Goal: Task Accomplishment & Management: Complete application form

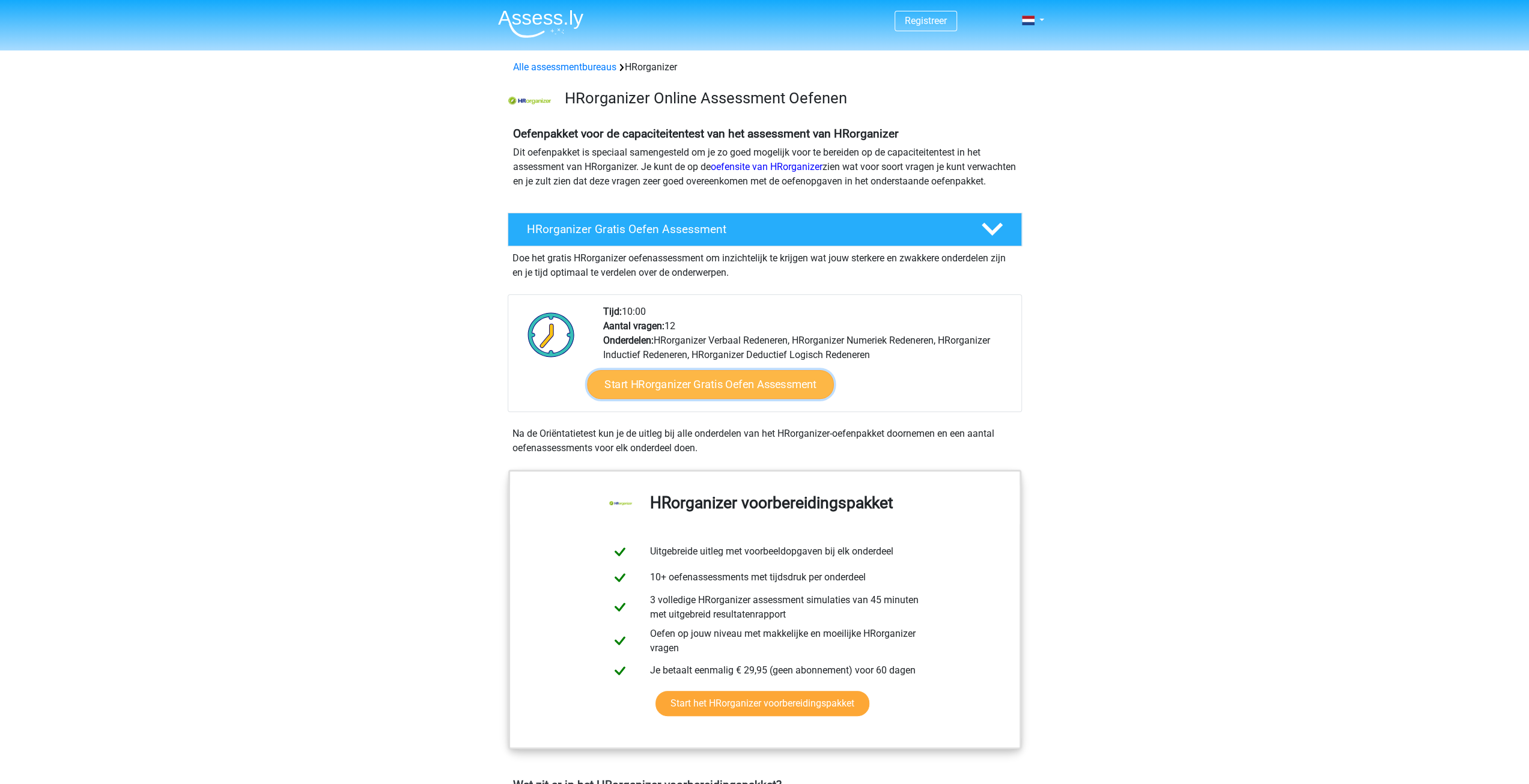
click at [704, 399] on link "Start HRorganizer Gratis Oefen Assessment" at bounding box center [711, 385] width 247 height 29
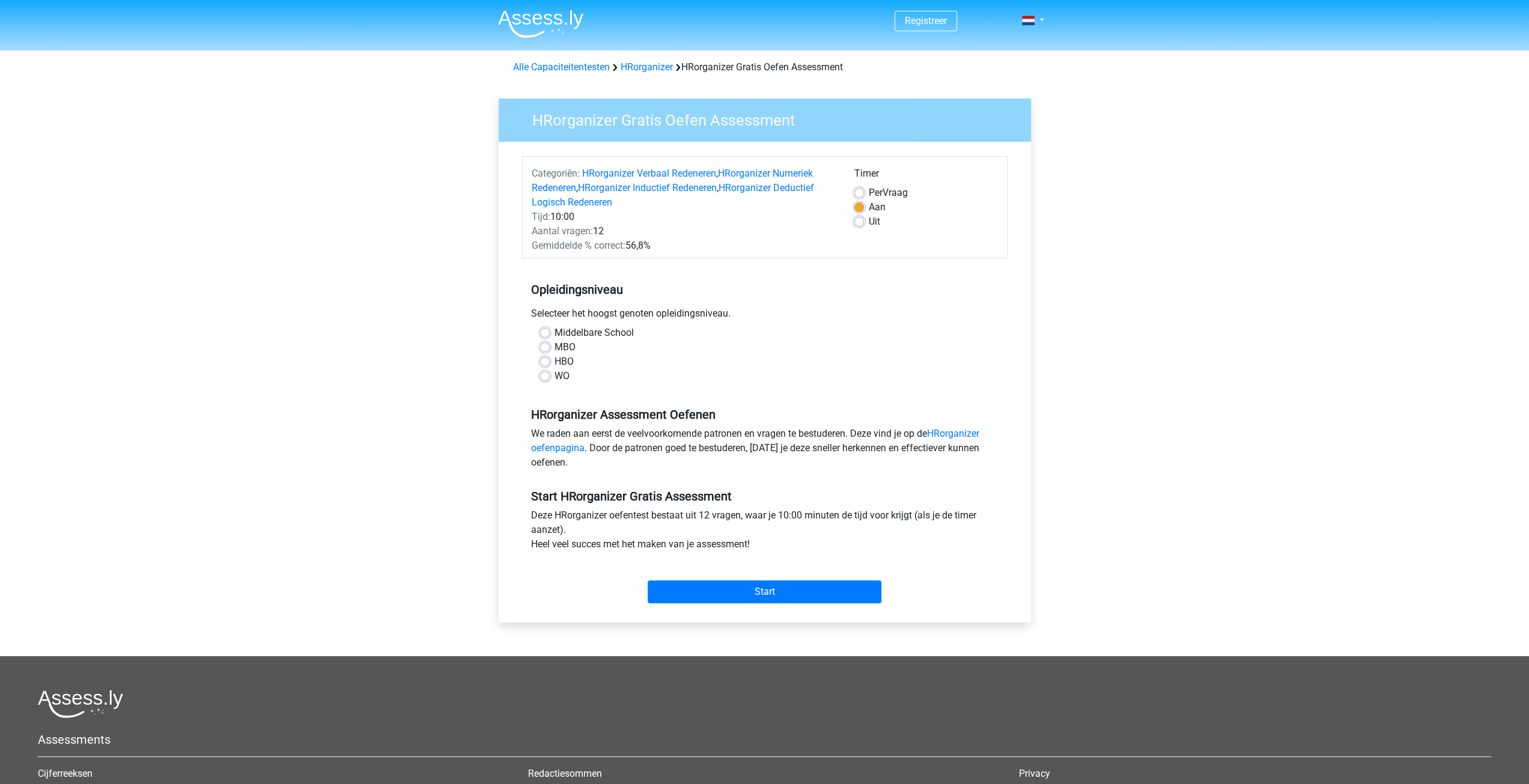
click at [555, 361] on label "HBO" at bounding box center [564, 362] width 19 height 15
click at [550, 361] on input "HBO" at bounding box center [545, 361] width 10 height 12
radio input "true"
click at [796, 590] on input "Start" at bounding box center [765, 592] width 234 height 23
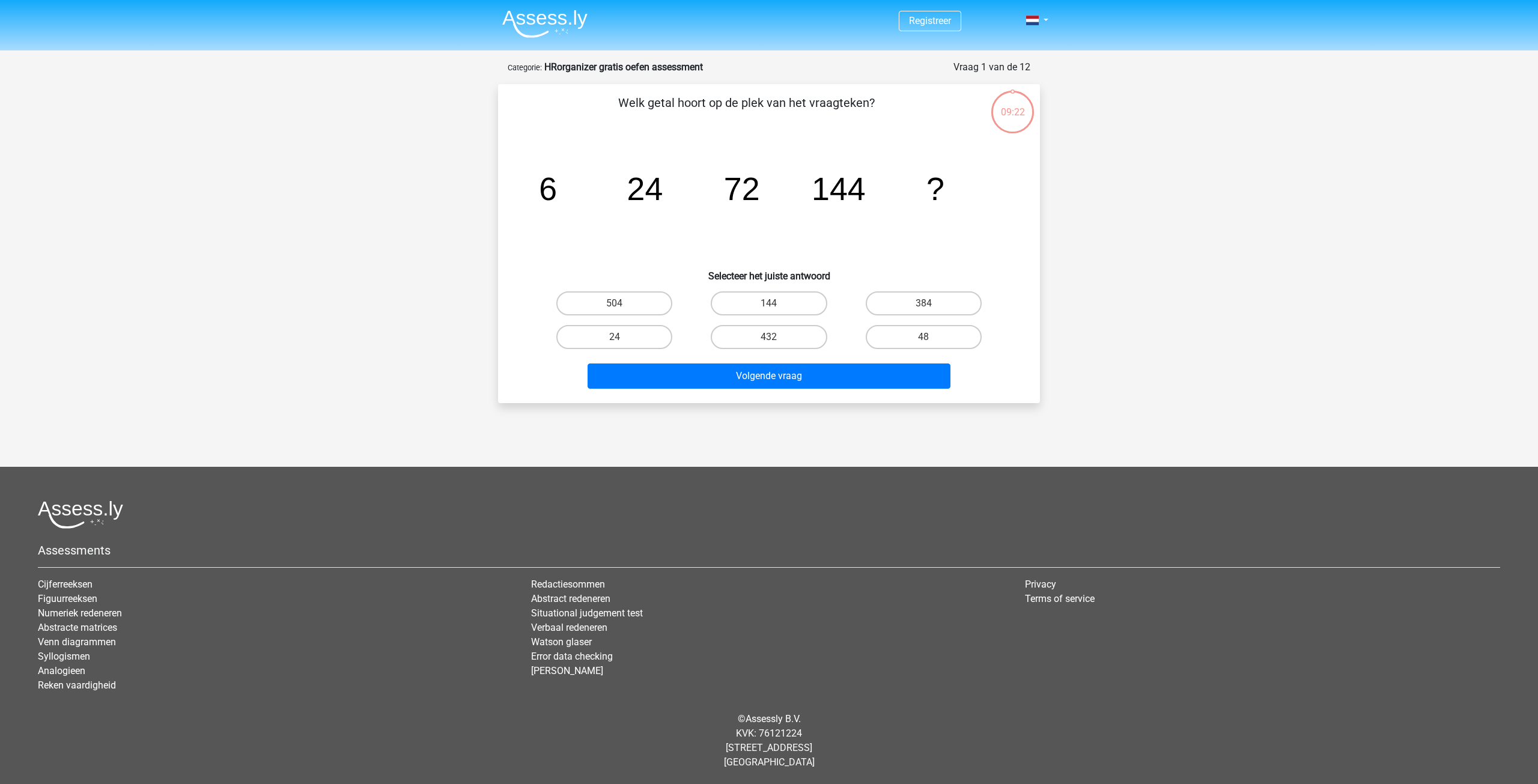
drag, startPoint x: 774, startPoint y: 303, endPoint x: 778, endPoint y: 387, distance: 84.1
click at [774, 303] on input "144" at bounding box center [773, 307] width 8 height 8
radio input "true"
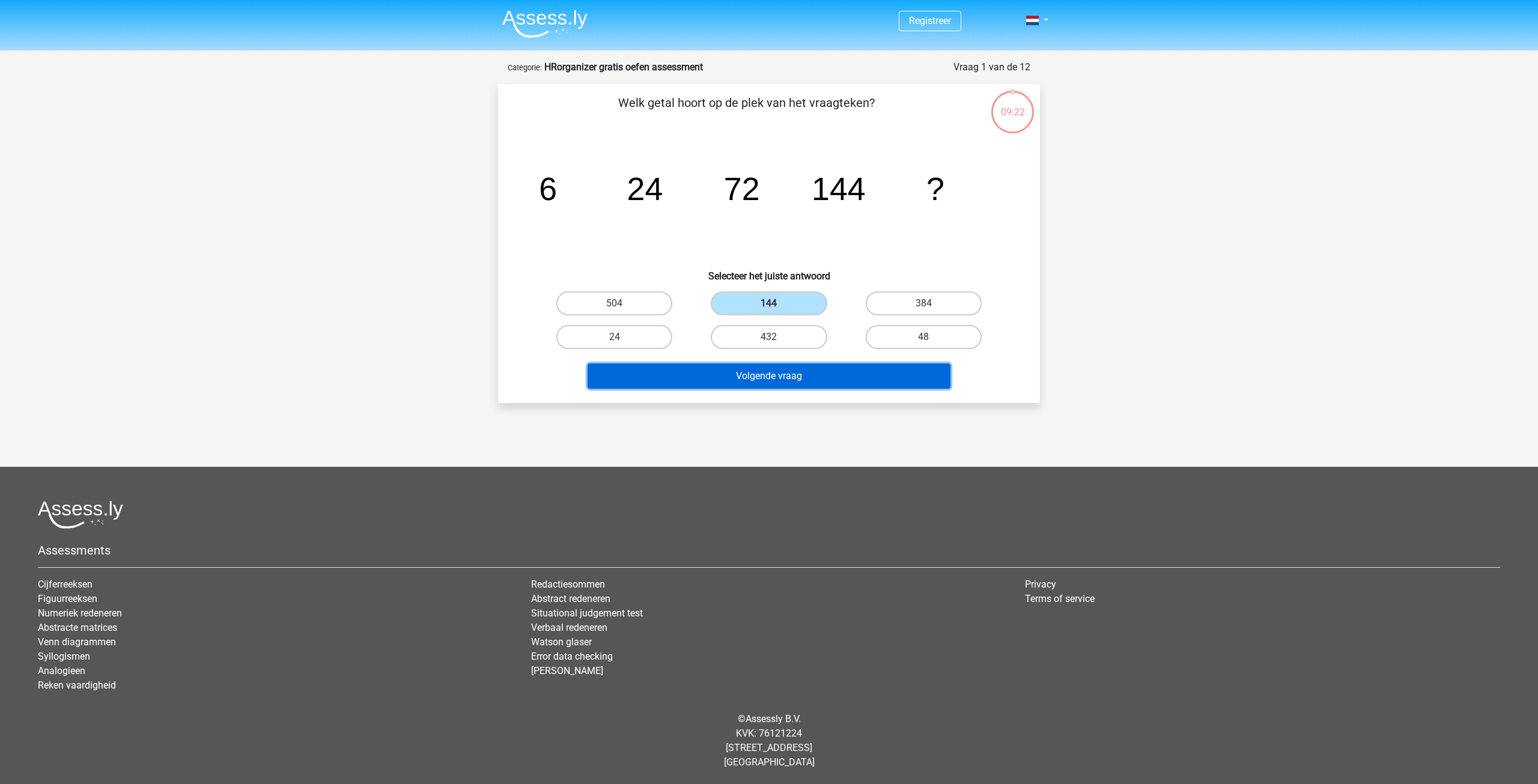
click at [782, 377] on button "Volgende vraag" at bounding box center [769, 376] width 364 height 25
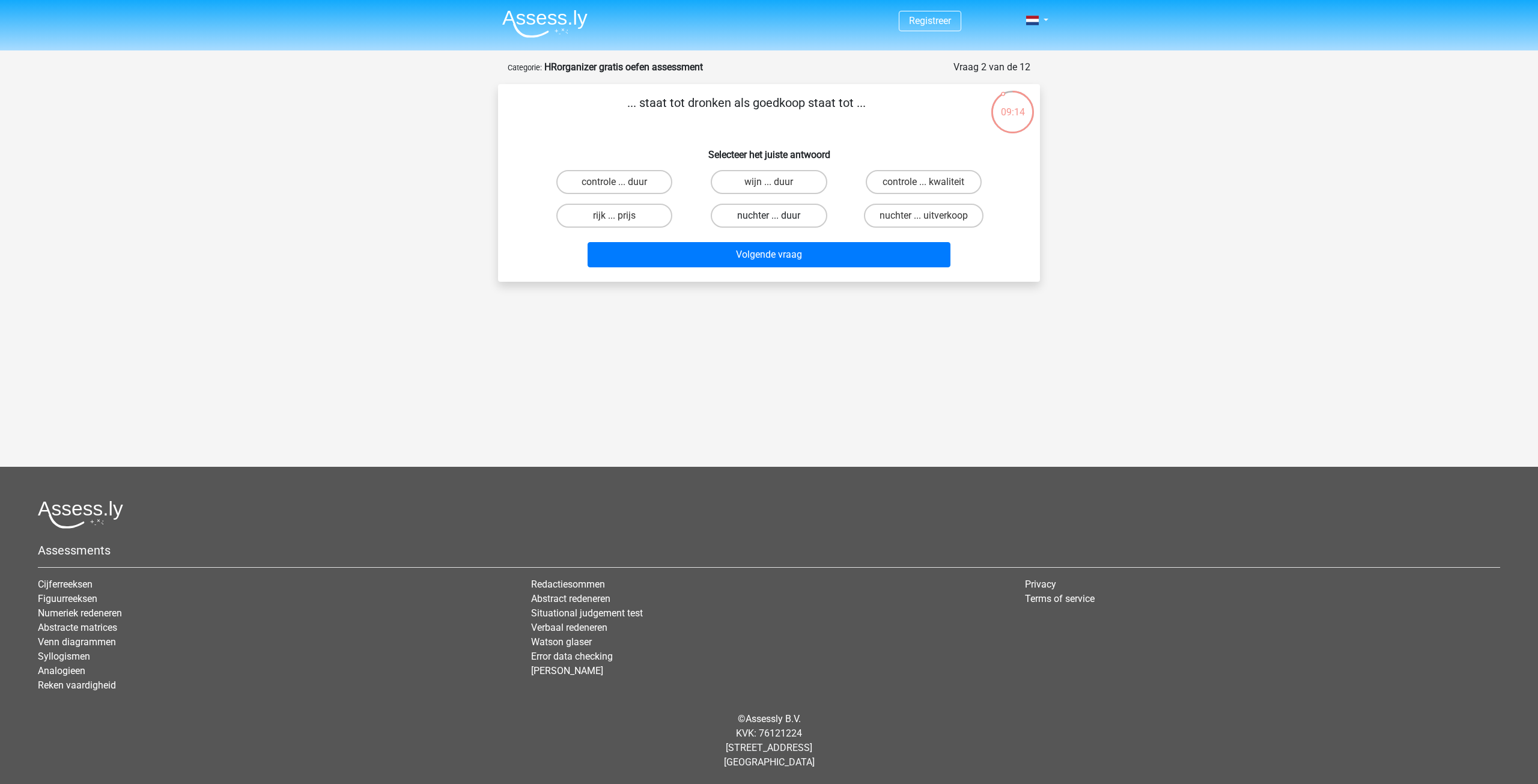
drag, startPoint x: 740, startPoint y: 215, endPoint x: 752, endPoint y: 238, distance: 25.9
click at [741, 215] on label "nuchter ... duur" at bounding box center [769, 216] width 116 height 24
click at [769, 215] on input "nuchter ... duur" at bounding box center [773, 219] width 8 height 8
radio input "true"
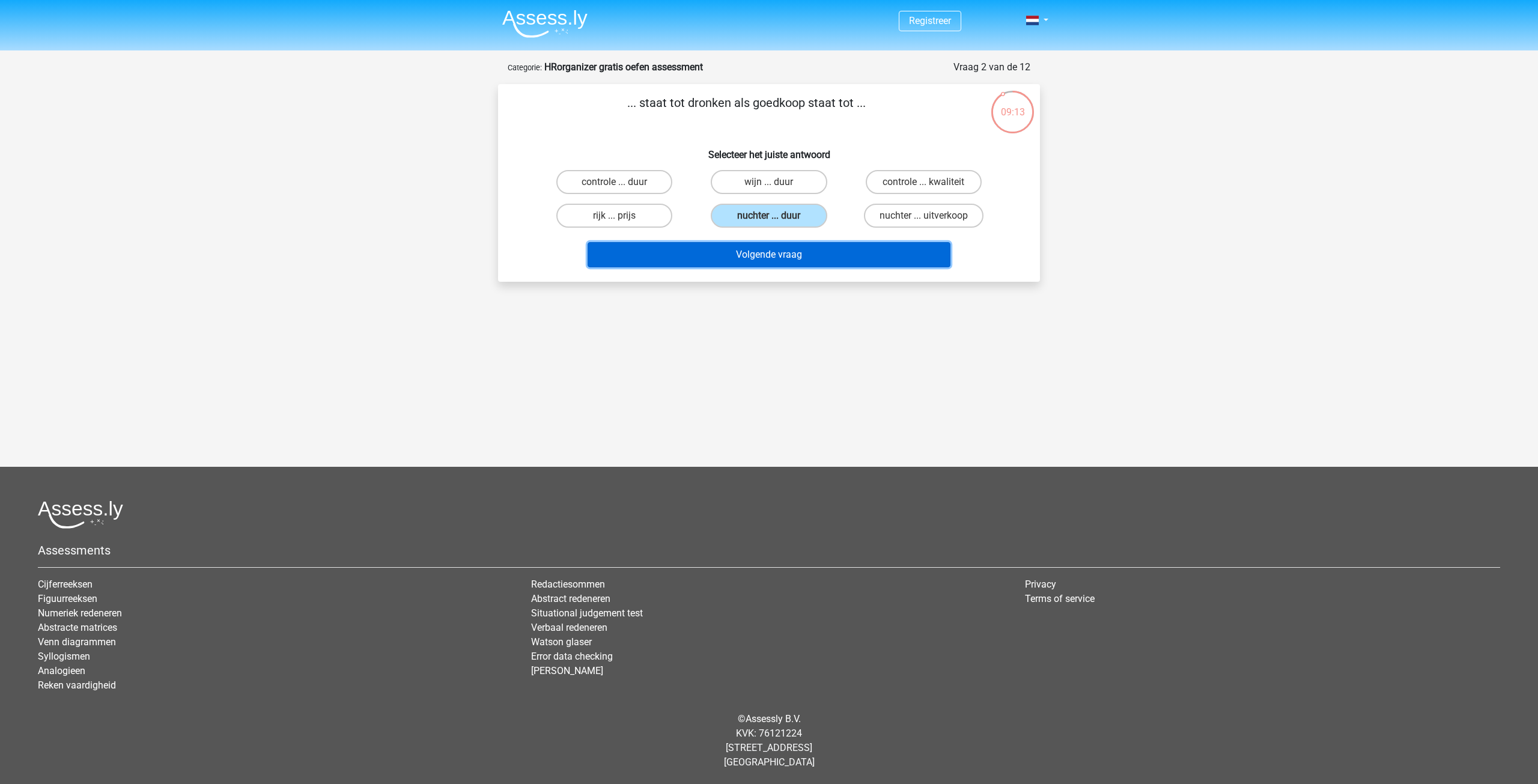
click at [764, 252] on button "Volgende vraag" at bounding box center [769, 255] width 364 height 25
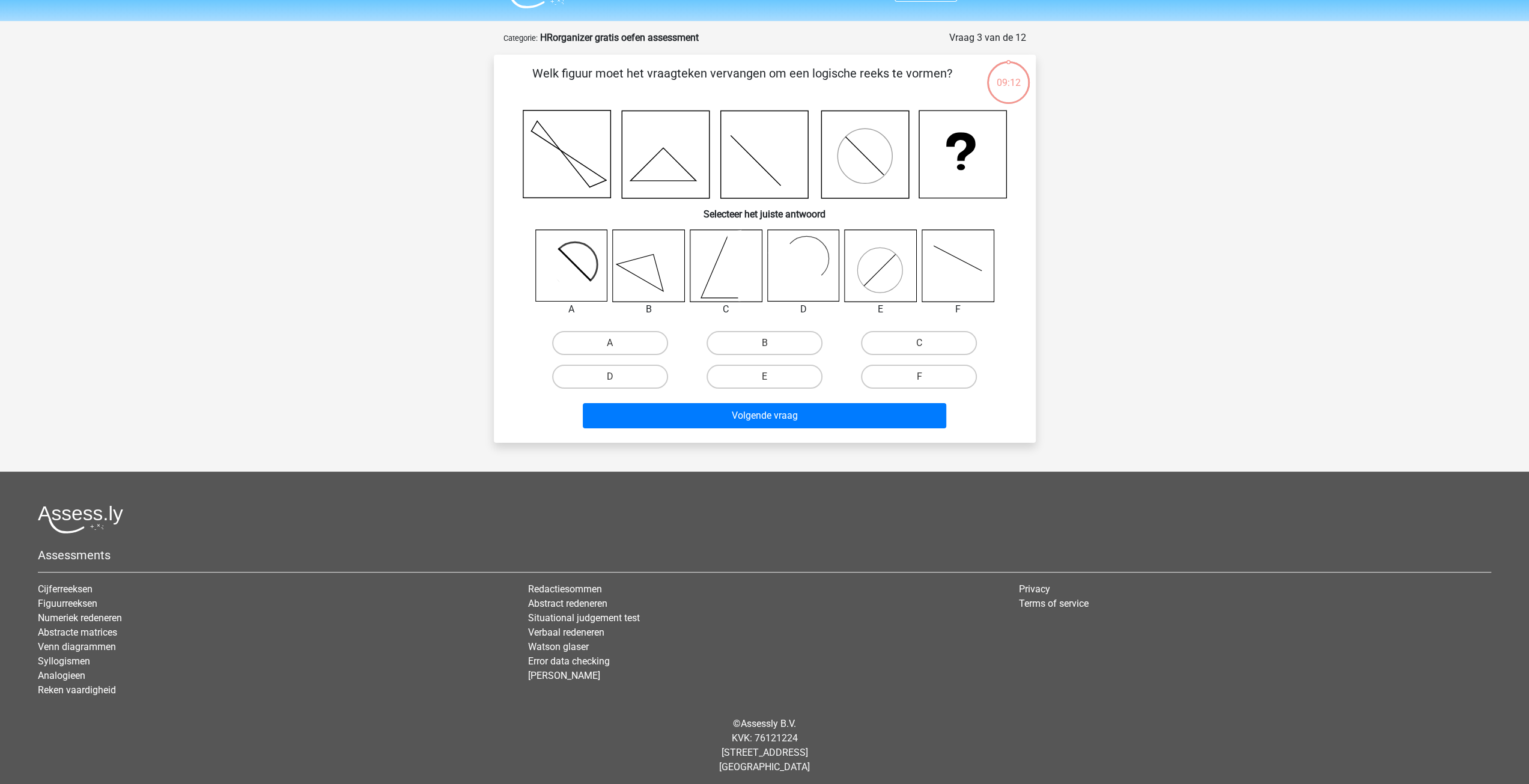
scroll to position [34, 0]
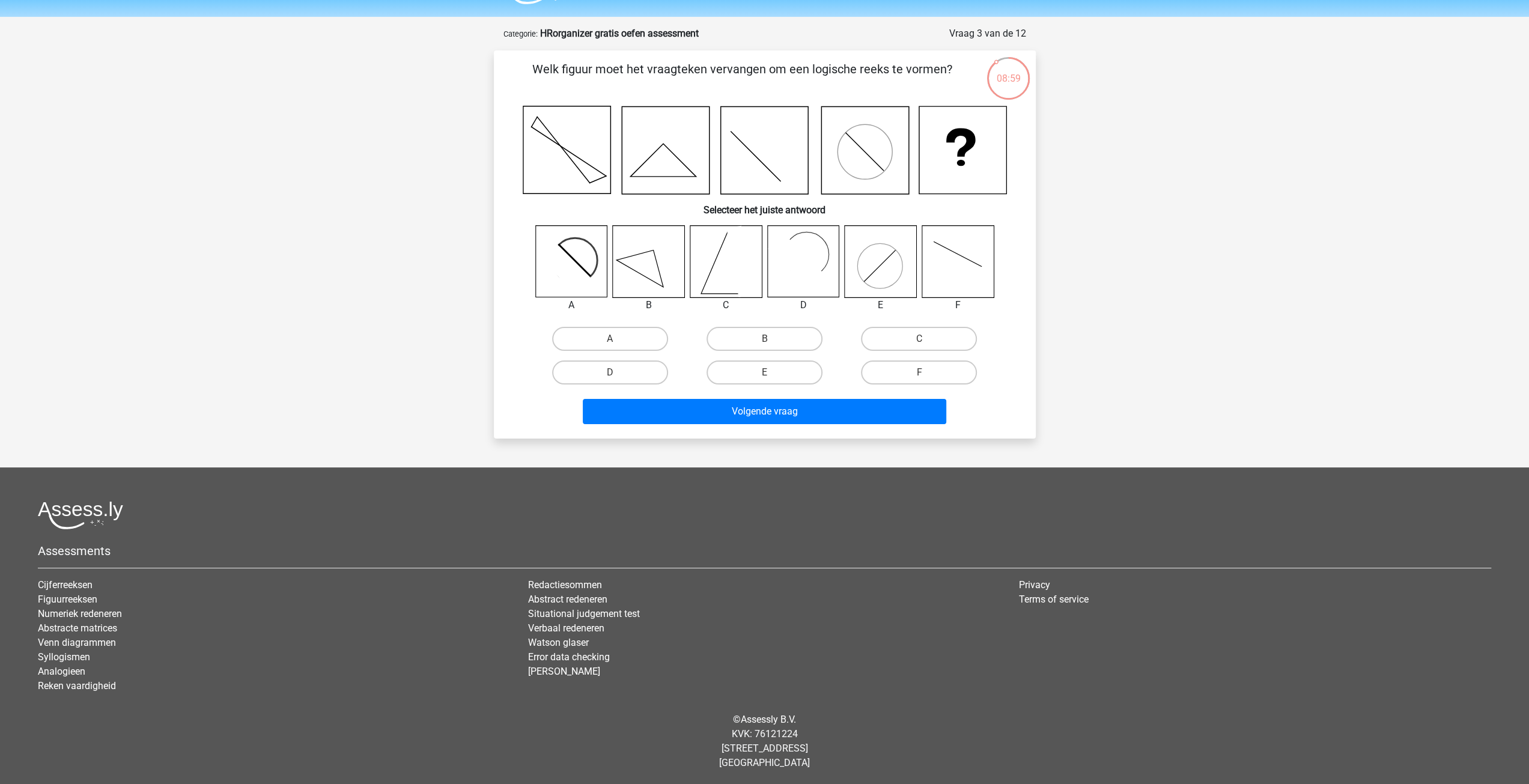
click at [959, 246] on icon at bounding box center [958, 261] width 71 height 71
click at [894, 275] on icon at bounding box center [881, 261] width 71 height 71
click at [756, 374] on label "E" at bounding box center [765, 373] width 116 height 24
click at [765, 374] on input "E" at bounding box center [768, 376] width 8 height 8
radio input "true"
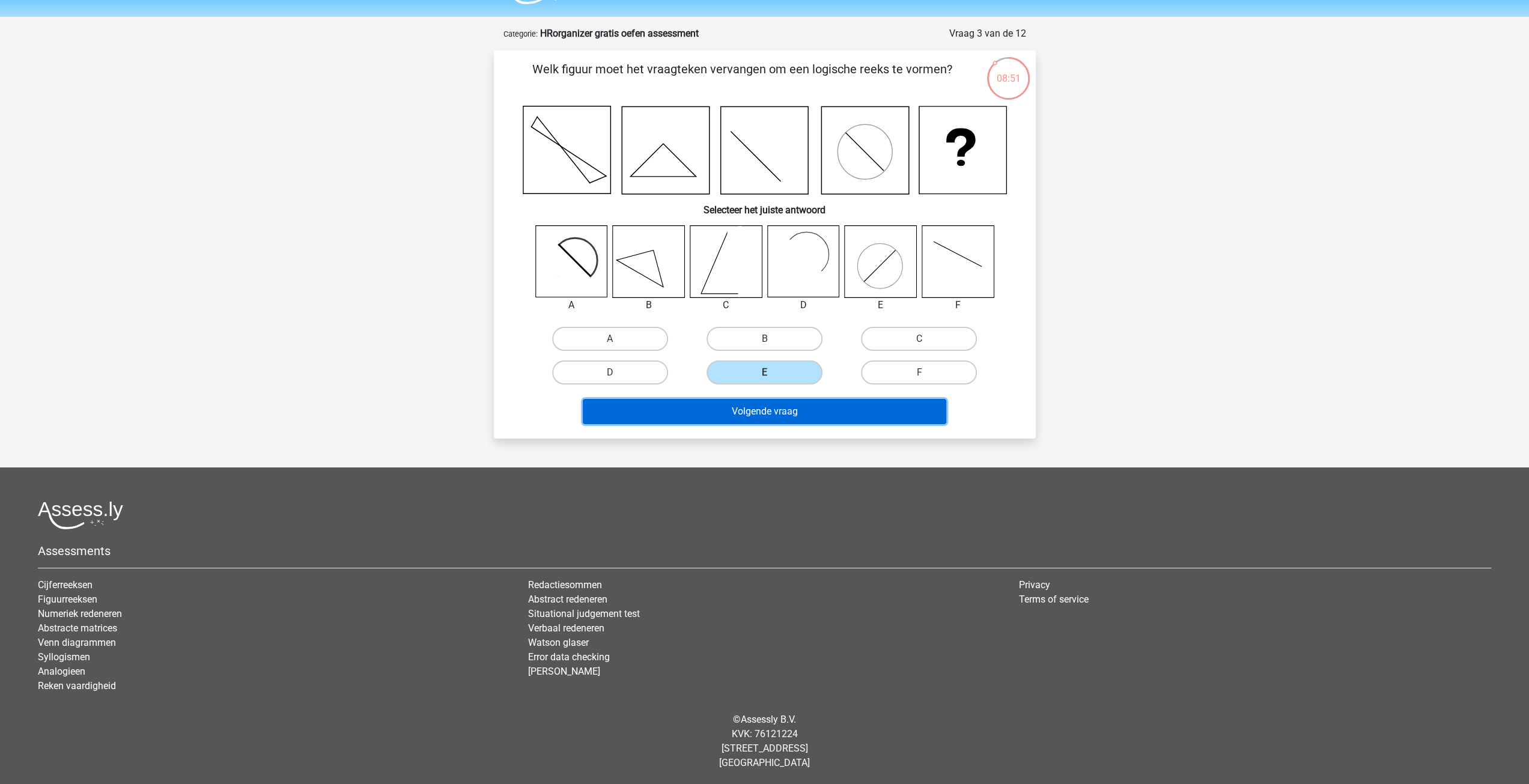
click at [749, 410] on button "Volgende vraag" at bounding box center [765, 411] width 364 height 25
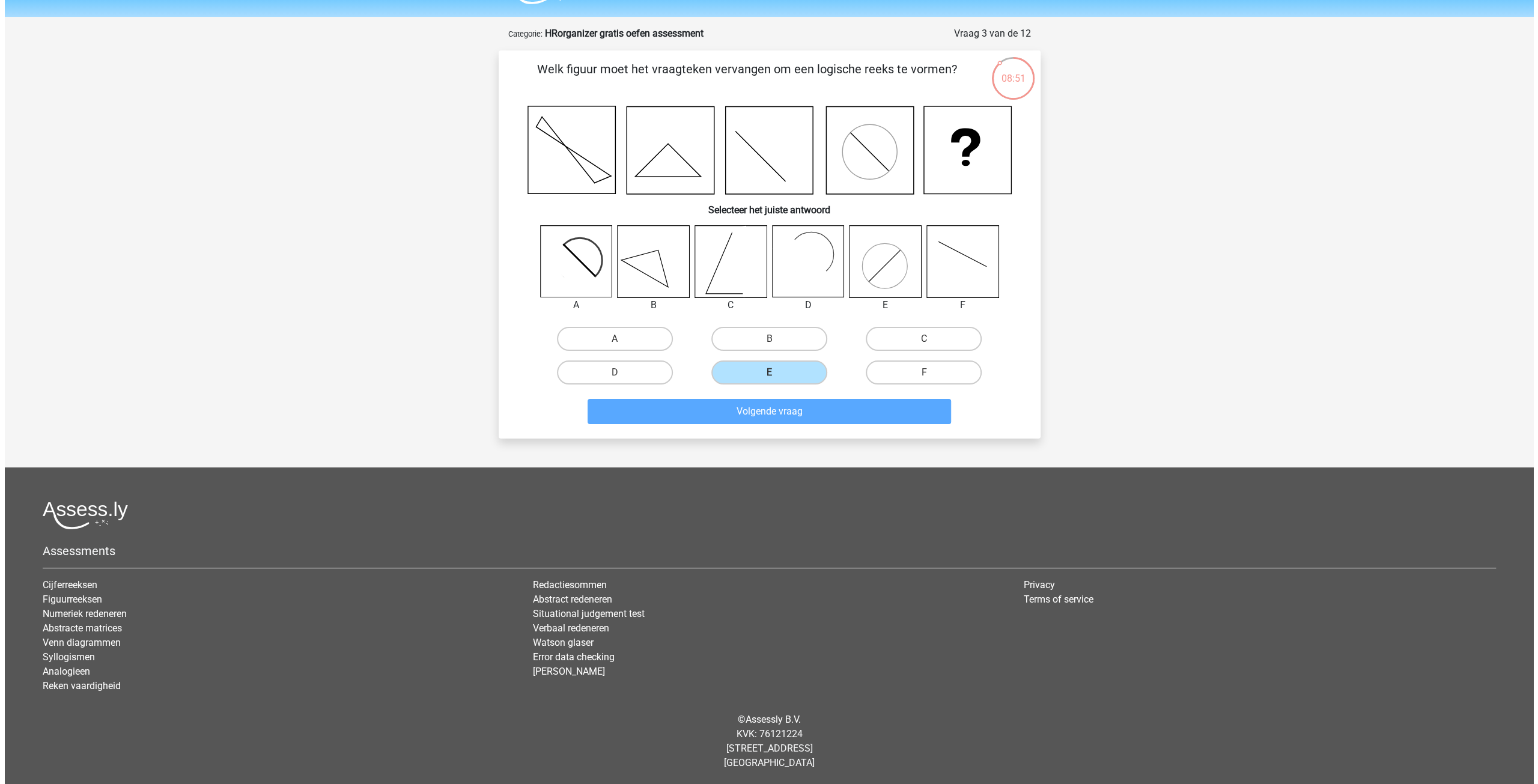
scroll to position [0, 0]
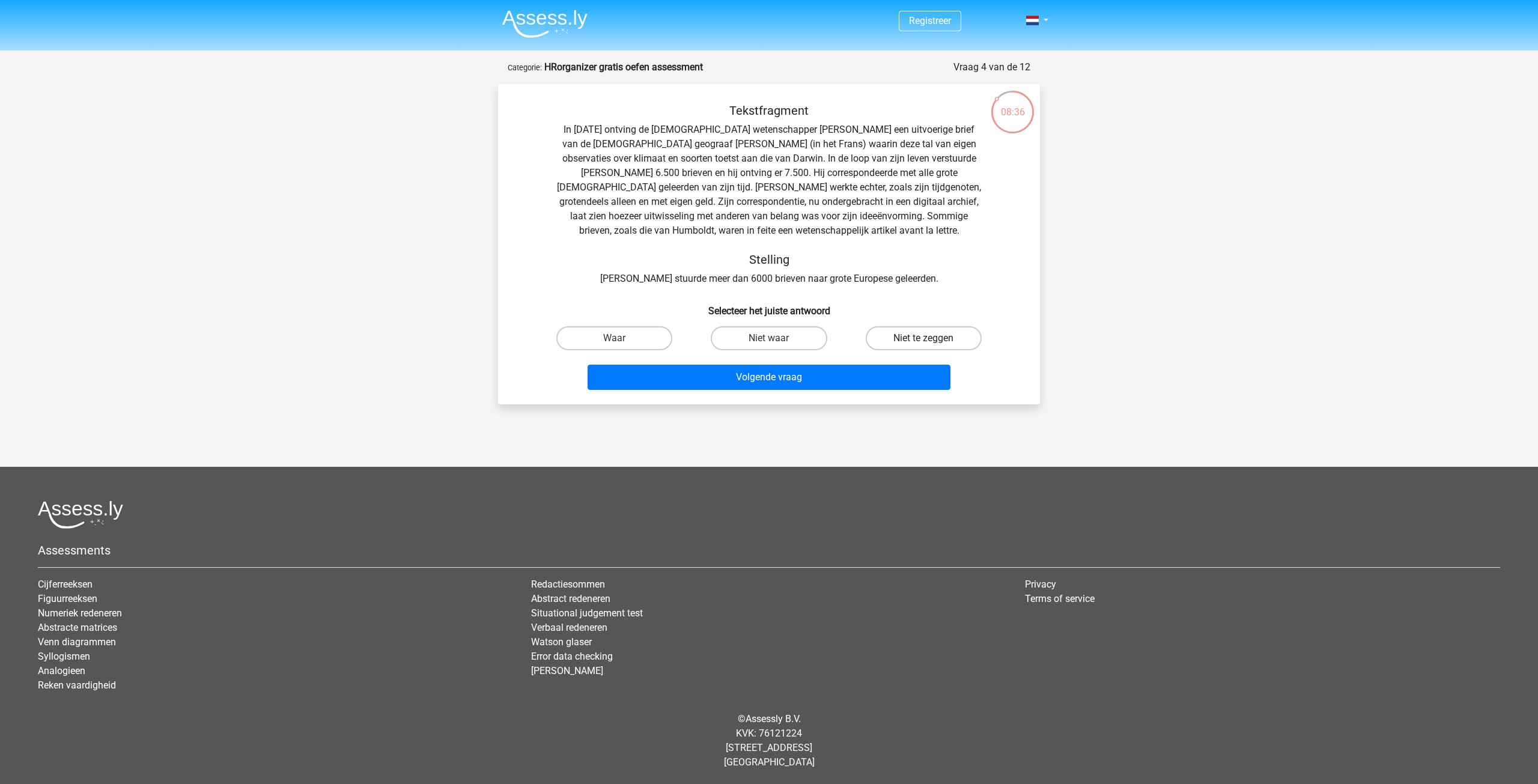
click at [896, 339] on label "Niet te zeggen" at bounding box center [924, 338] width 116 height 24
click at [924, 339] on input "Niet te zeggen" at bounding box center [927, 342] width 8 height 8
radio input "true"
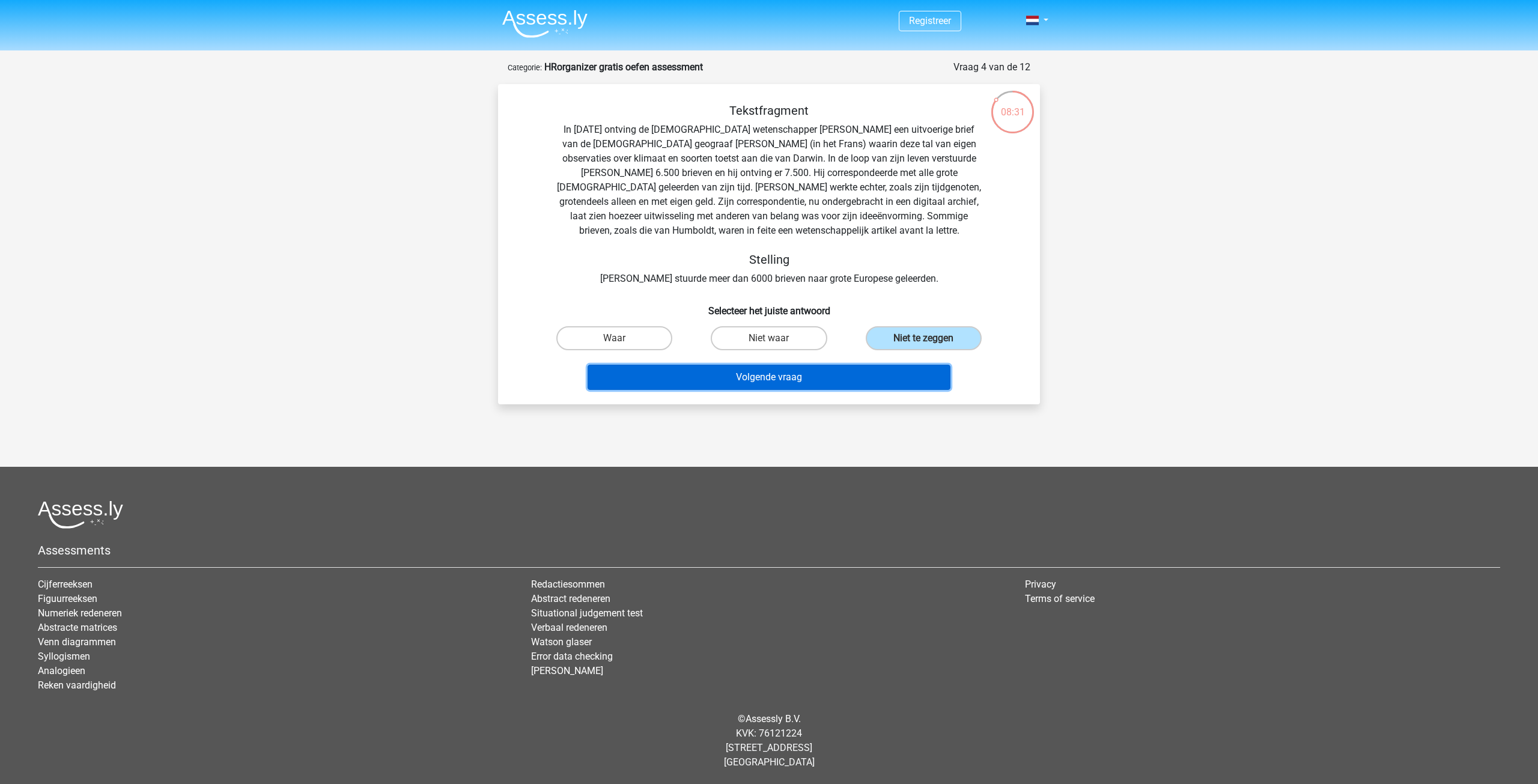
click at [792, 375] on button "Volgende vraag" at bounding box center [769, 377] width 364 height 25
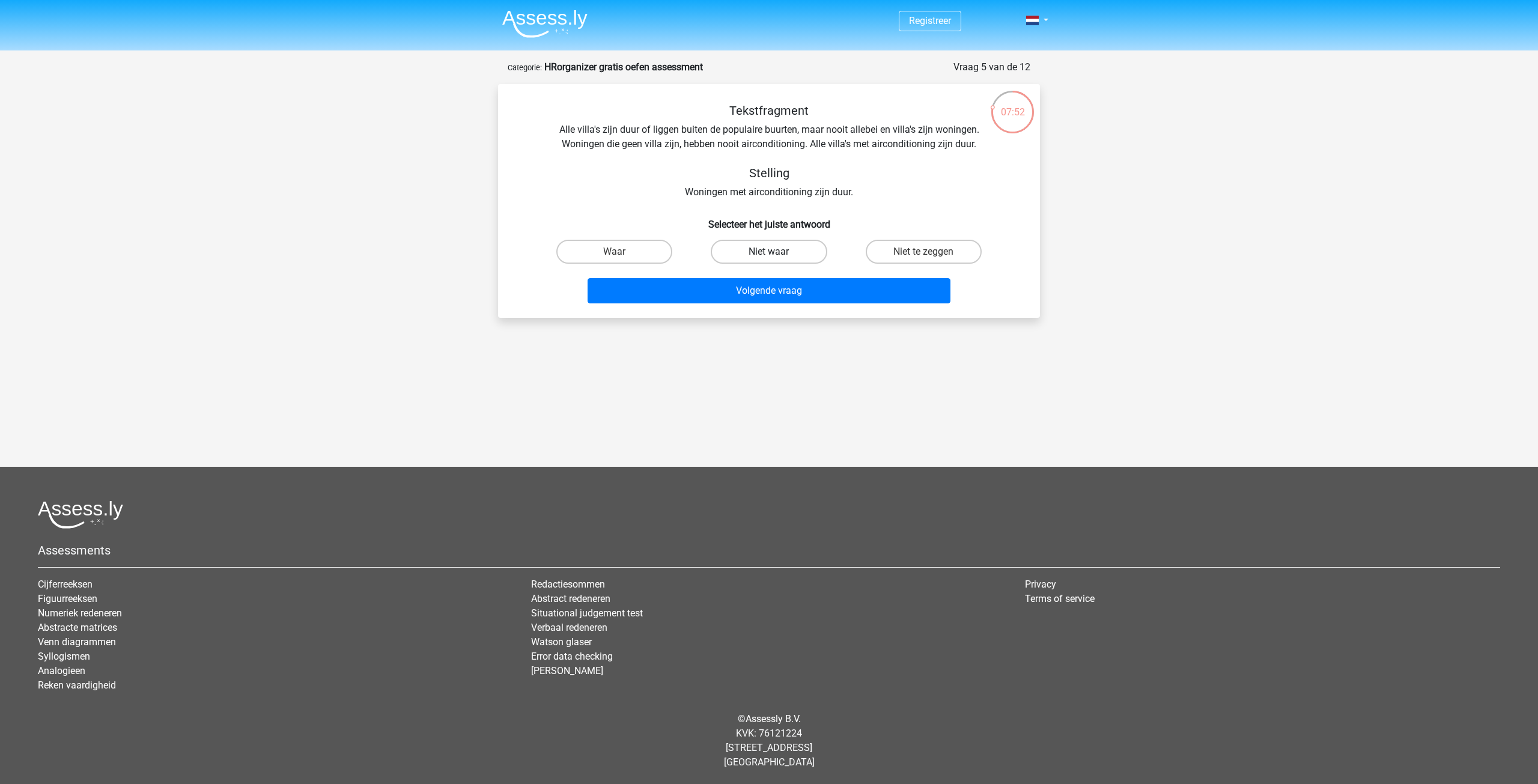
click at [784, 246] on label "Niet waar" at bounding box center [769, 252] width 116 height 24
click at [777, 252] on input "Niet waar" at bounding box center [773, 255] width 8 height 8
radio input "true"
click at [775, 291] on button "Volgende vraag" at bounding box center [769, 291] width 364 height 25
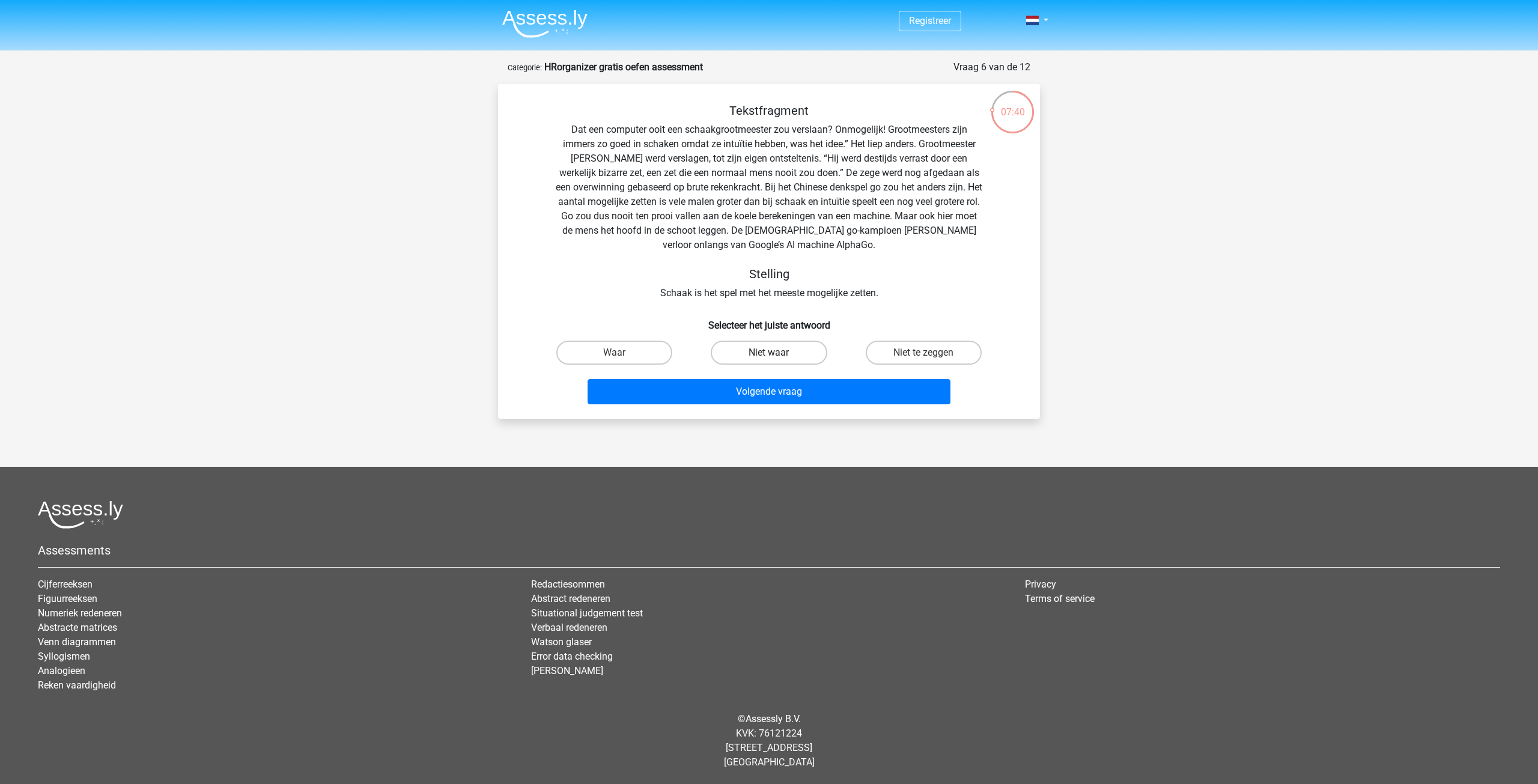
click at [761, 354] on label "Niet waar" at bounding box center [769, 353] width 116 height 24
click at [769, 354] on input "Niet waar" at bounding box center [773, 356] width 8 height 8
radio input "true"
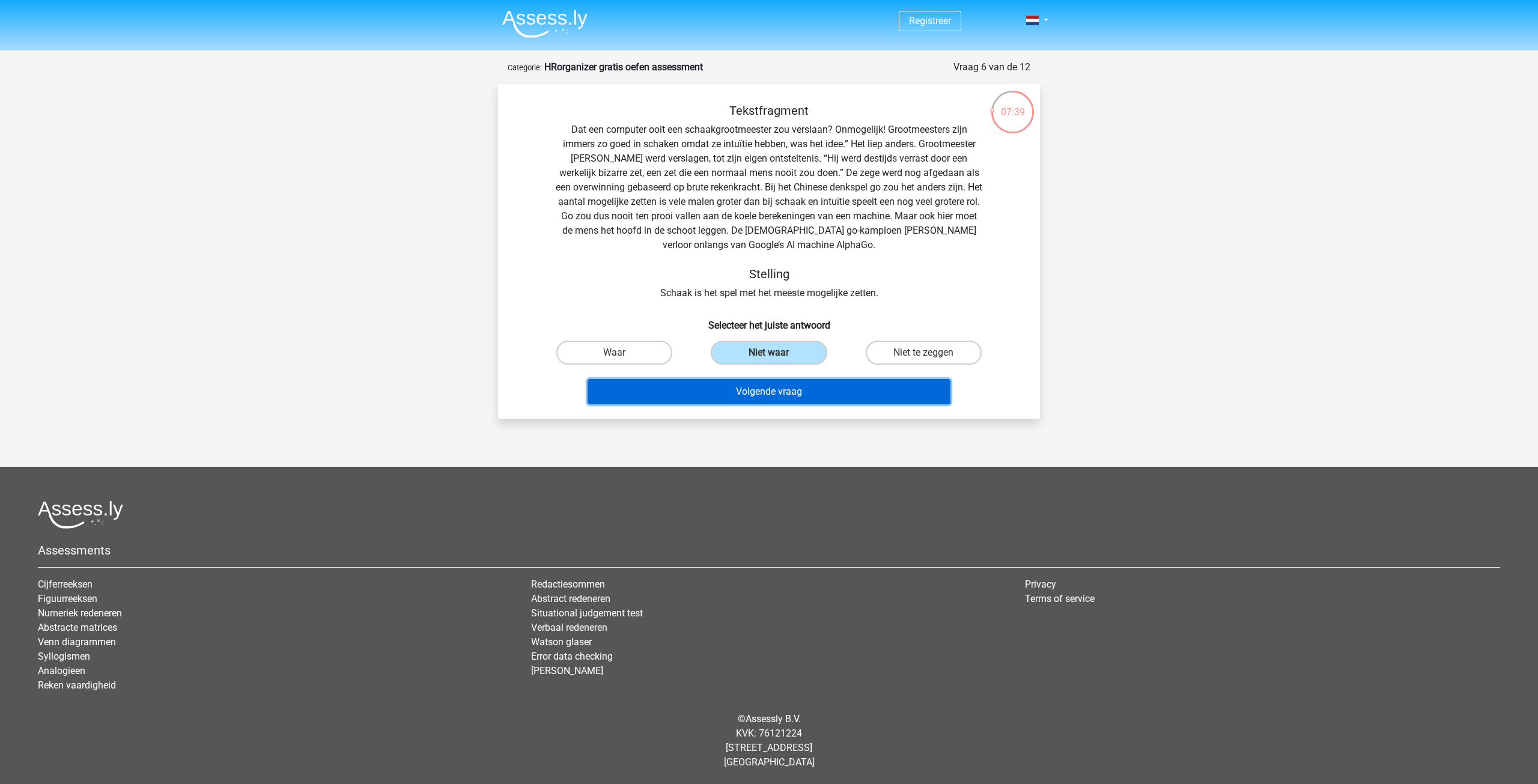
click at [756, 392] on button "Volgende vraag" at bounding box center [769, 391] width 364 height 25
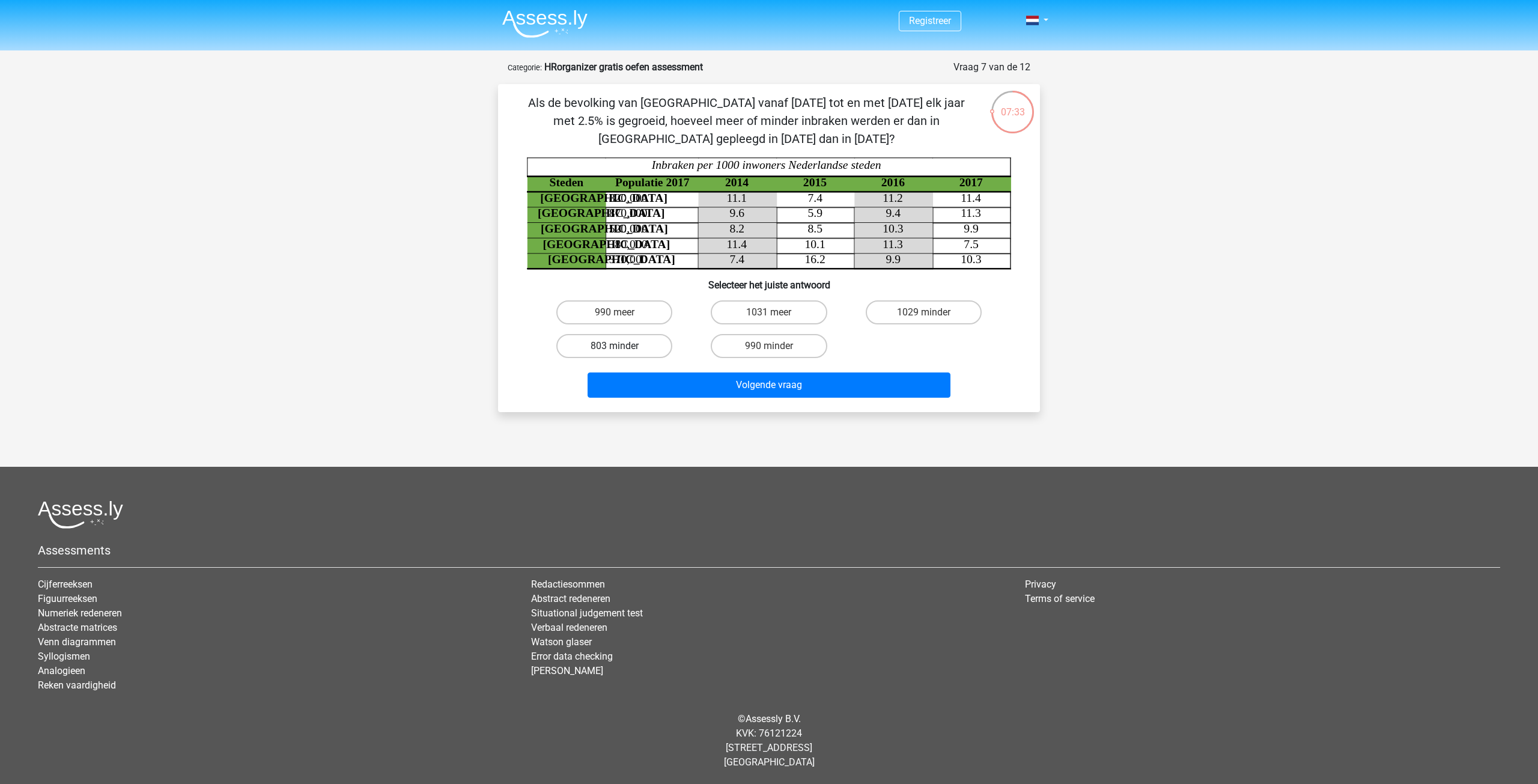
click at [628, 344] on label "803 minder" at bounding box center [614, 346] width 116 height 24
click at [622, 346] on input "803 minder" at bounding box center [619, 350] width 8 height 8
radio input "true"
click at [802, 387] on button "Volgende vraag" at bounding box center [769, 385] width 364 height 25
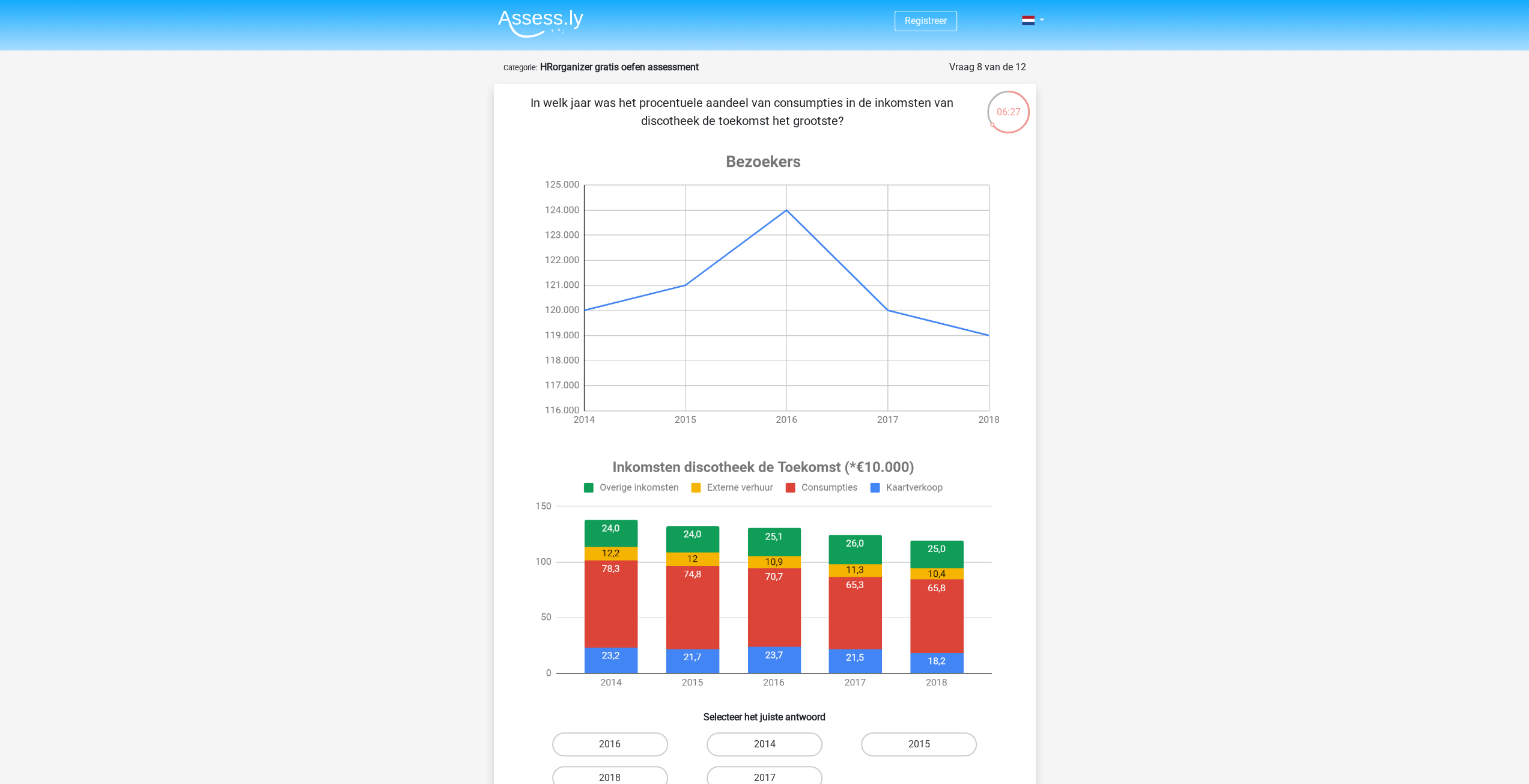
click at [762, 742] on label "2014" at bounding box center [765, 744] width 116 height 24
click at [765, 744] on input "2014" at bounding box center [768, 748] width 8 height 8
radio input "true"
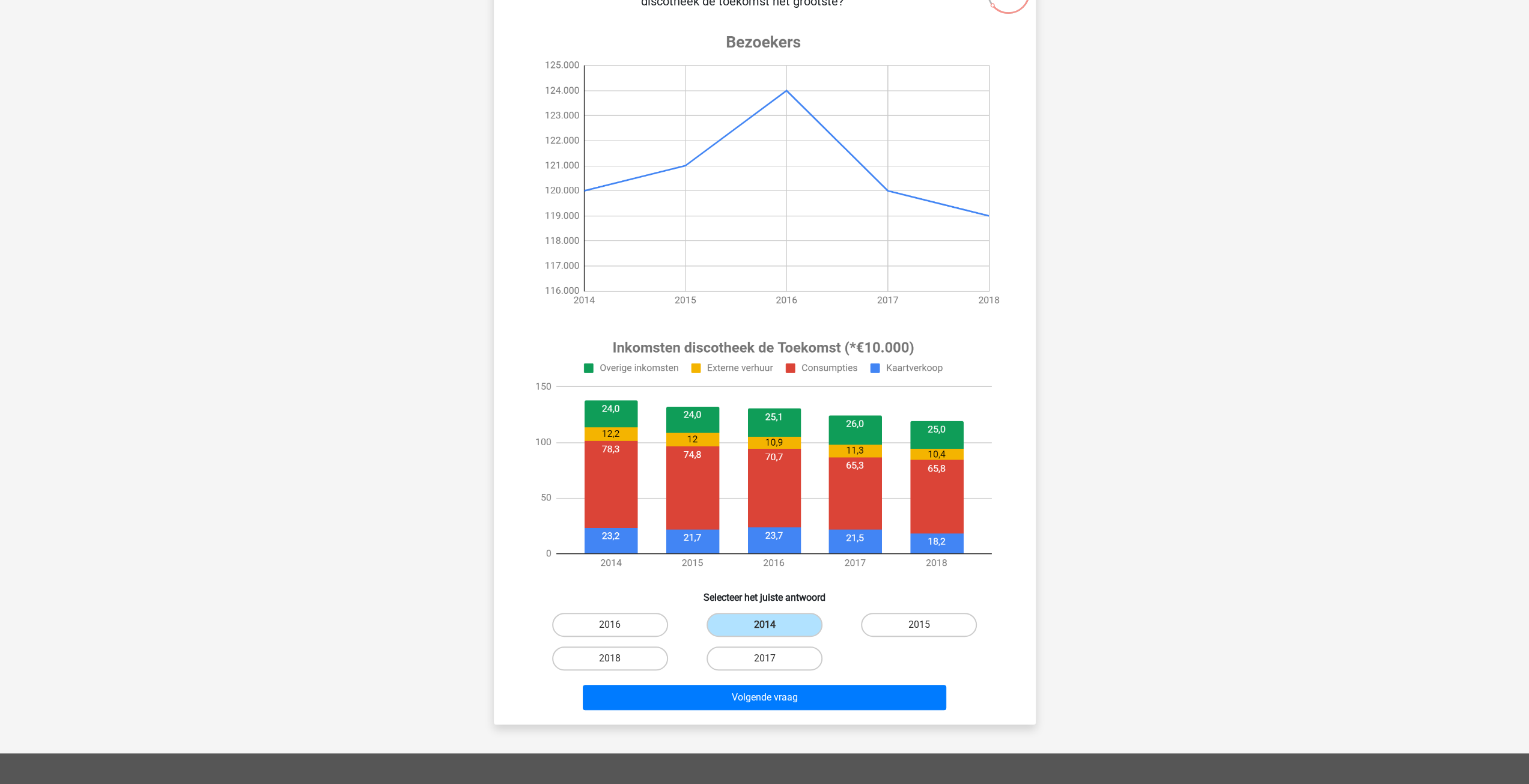
scroll to position [120, 0]
click at [754, 693] on button "Volgende vraag" at bounding box center [765, 697] width 364 height 25
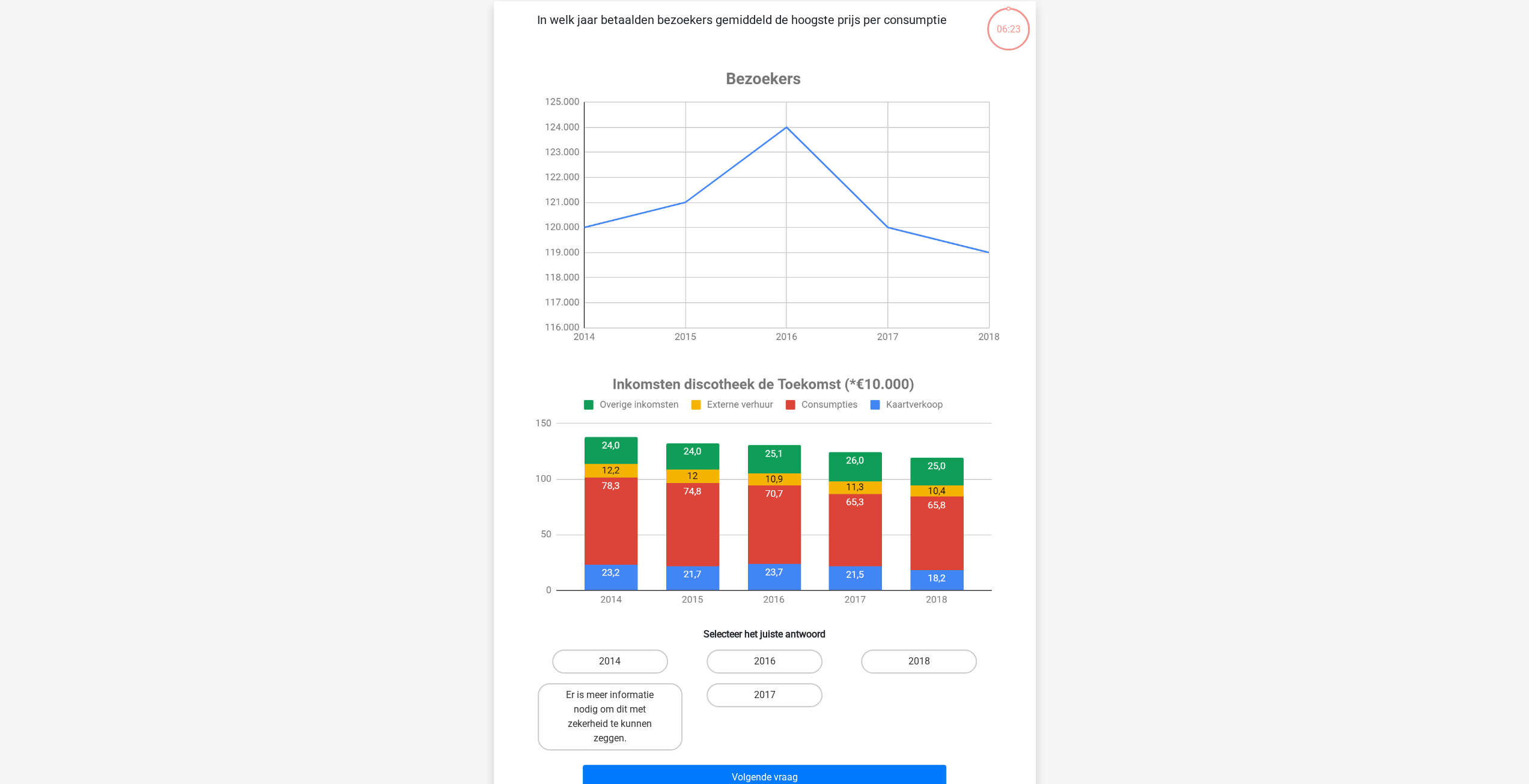
scroll to position [60, 0]
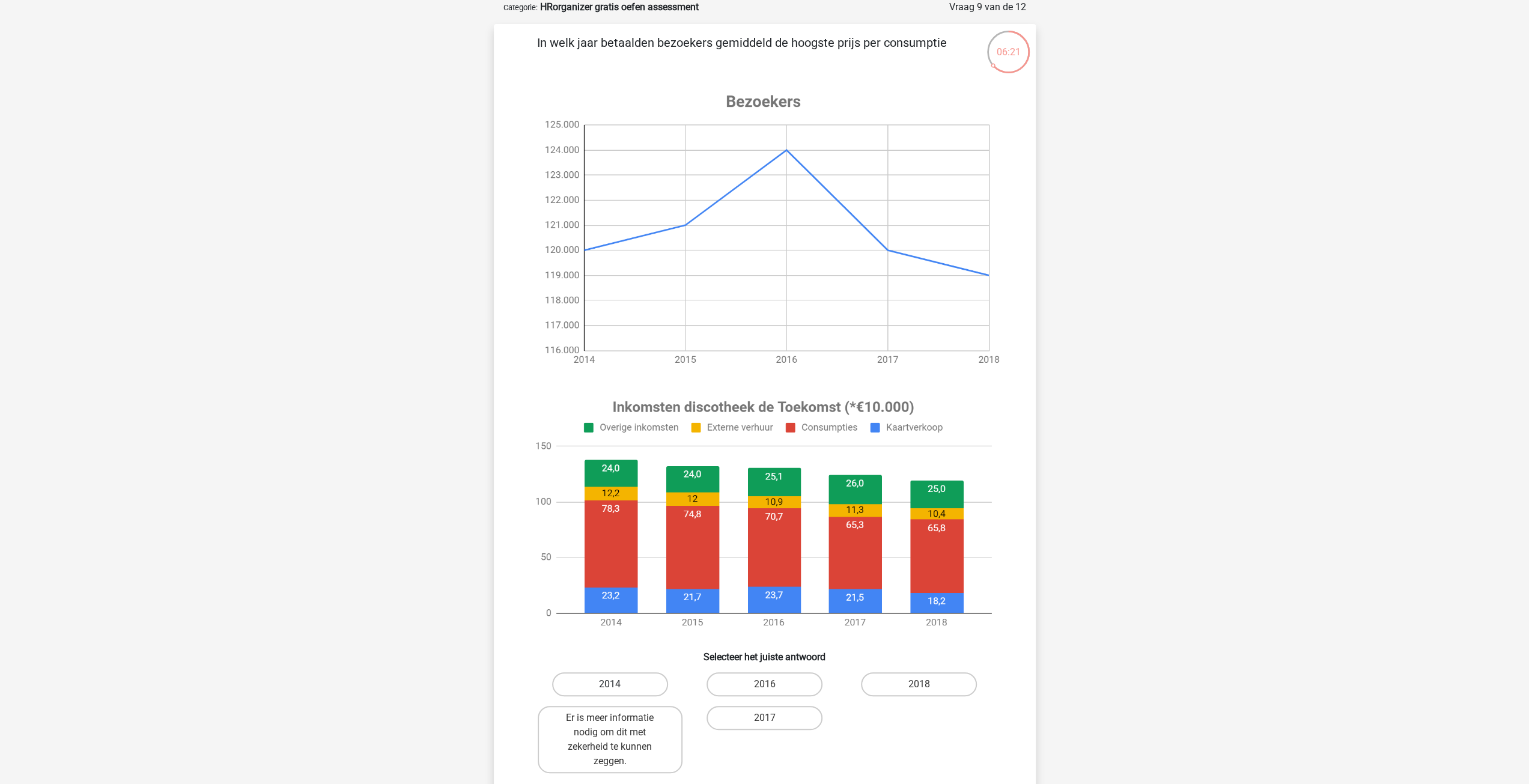
click at [603, 681] on label "2014" at bounding box center [610, 684] width 116 height 24
click at [610, 684] on input "2014" at bounding box center [614, 688] width 8 height 8
radio input "true"
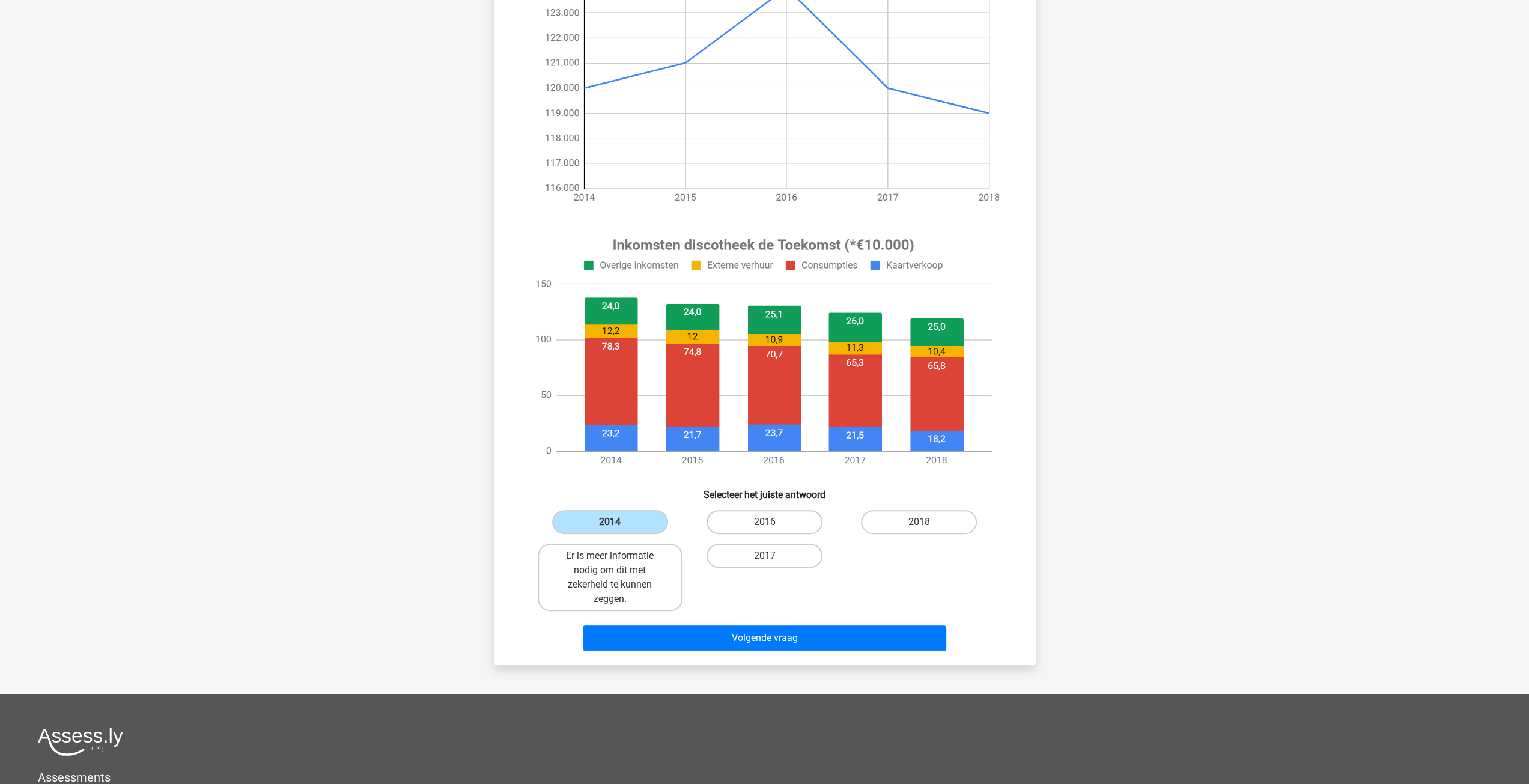
scroll to position [240, 0]
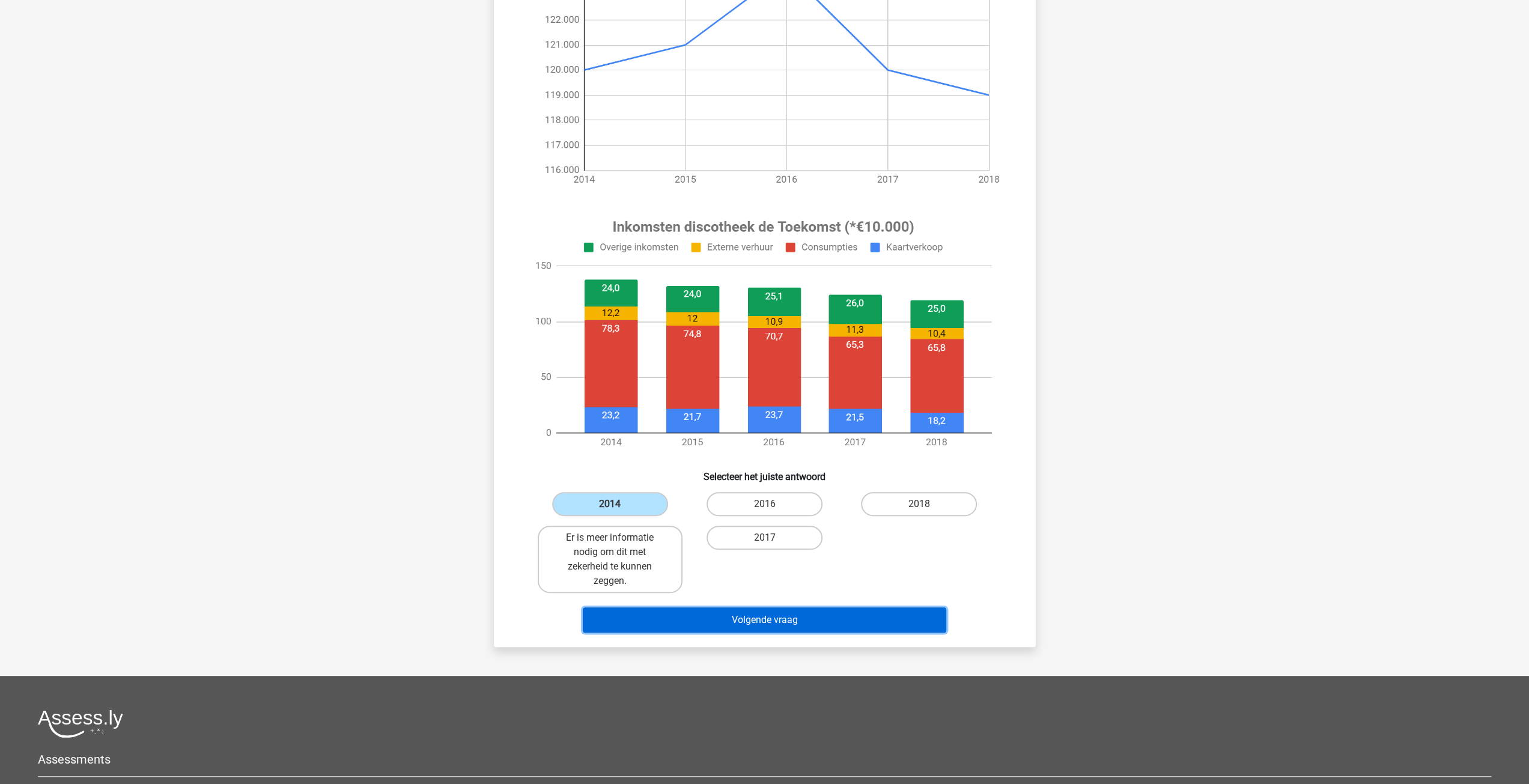
click at [778, 617] on button "Volgende vraag" at bounding box center [765, 620] width 364 height 25
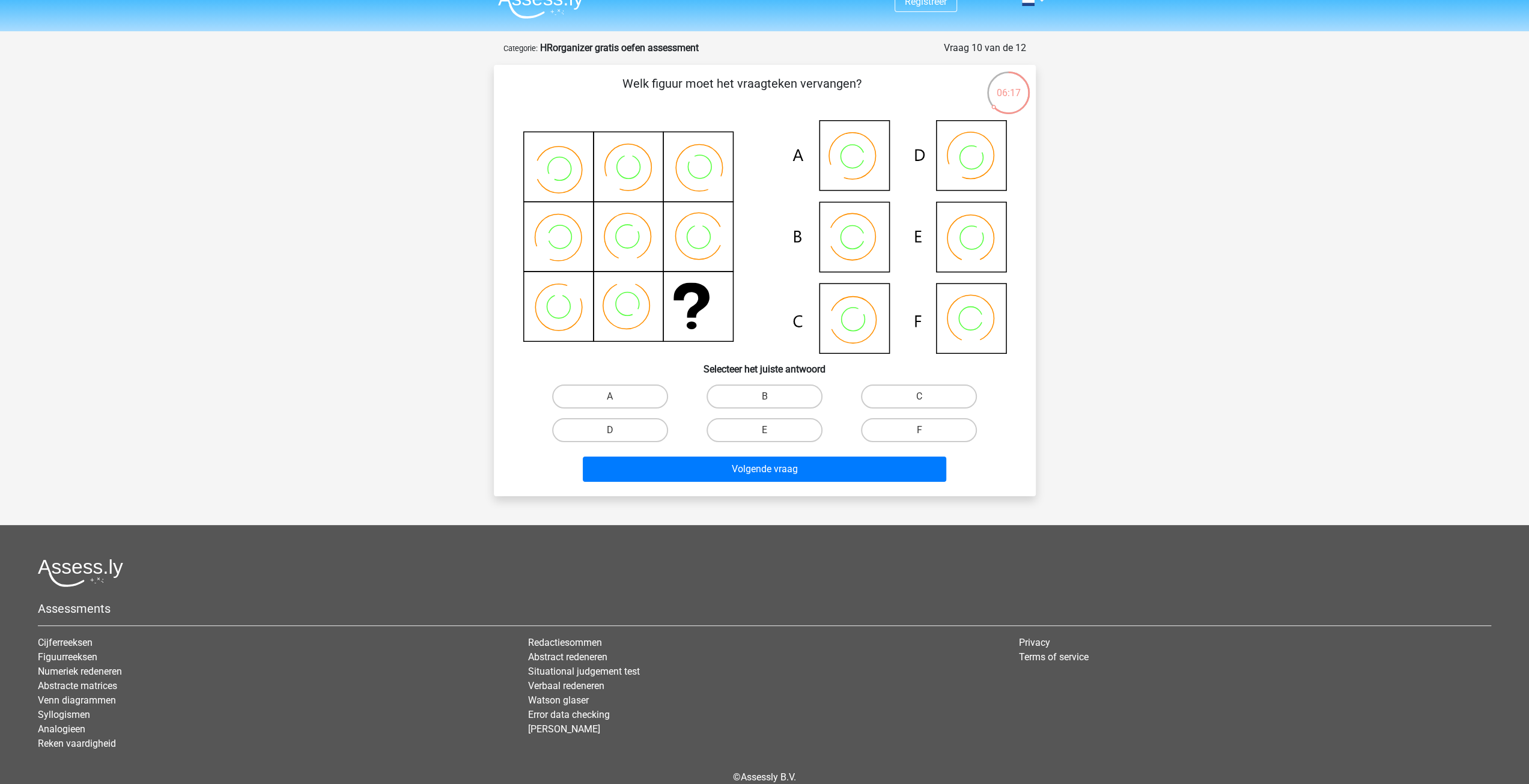
scroll to position [0, 0]
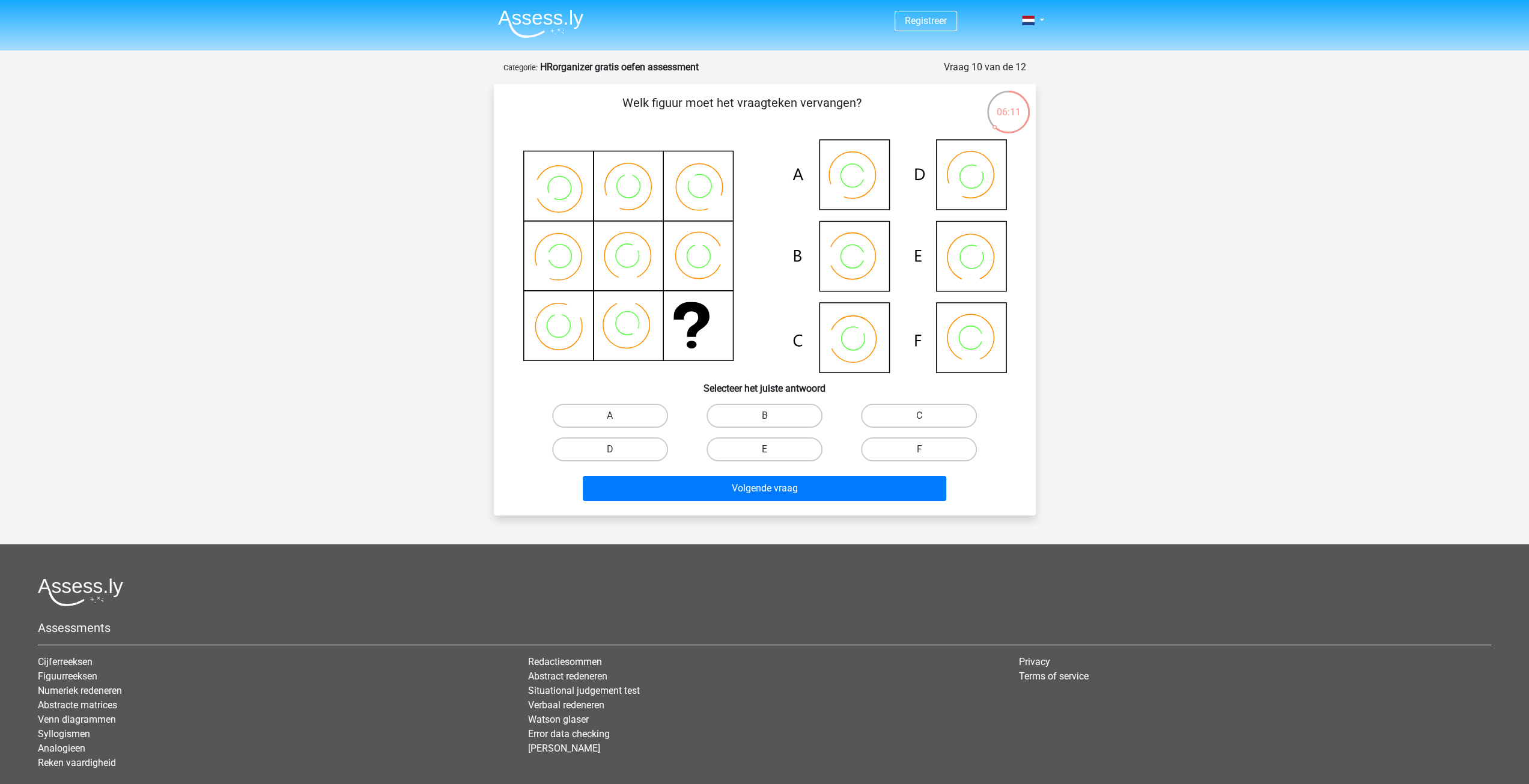
click at [856, 343] on icon at bounding box center [765, 256] width 484 height 234
click at [926, 420] on input "C" at bounding box center [923, 419] width 8 height 8
radio input "true"
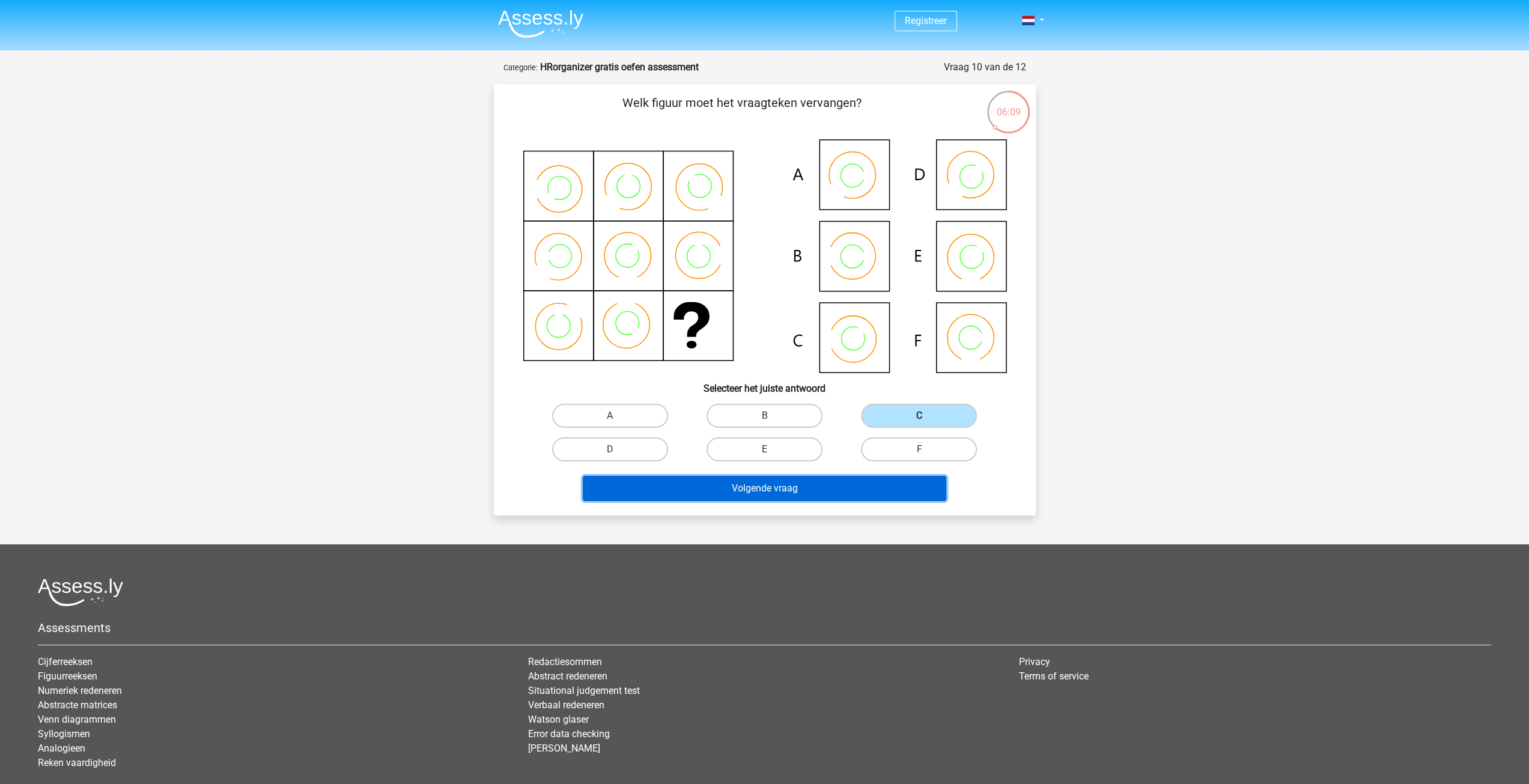
click at [818, 500] on button "Volgende vraag" at bounding box center [765, 488] width 364 height 25
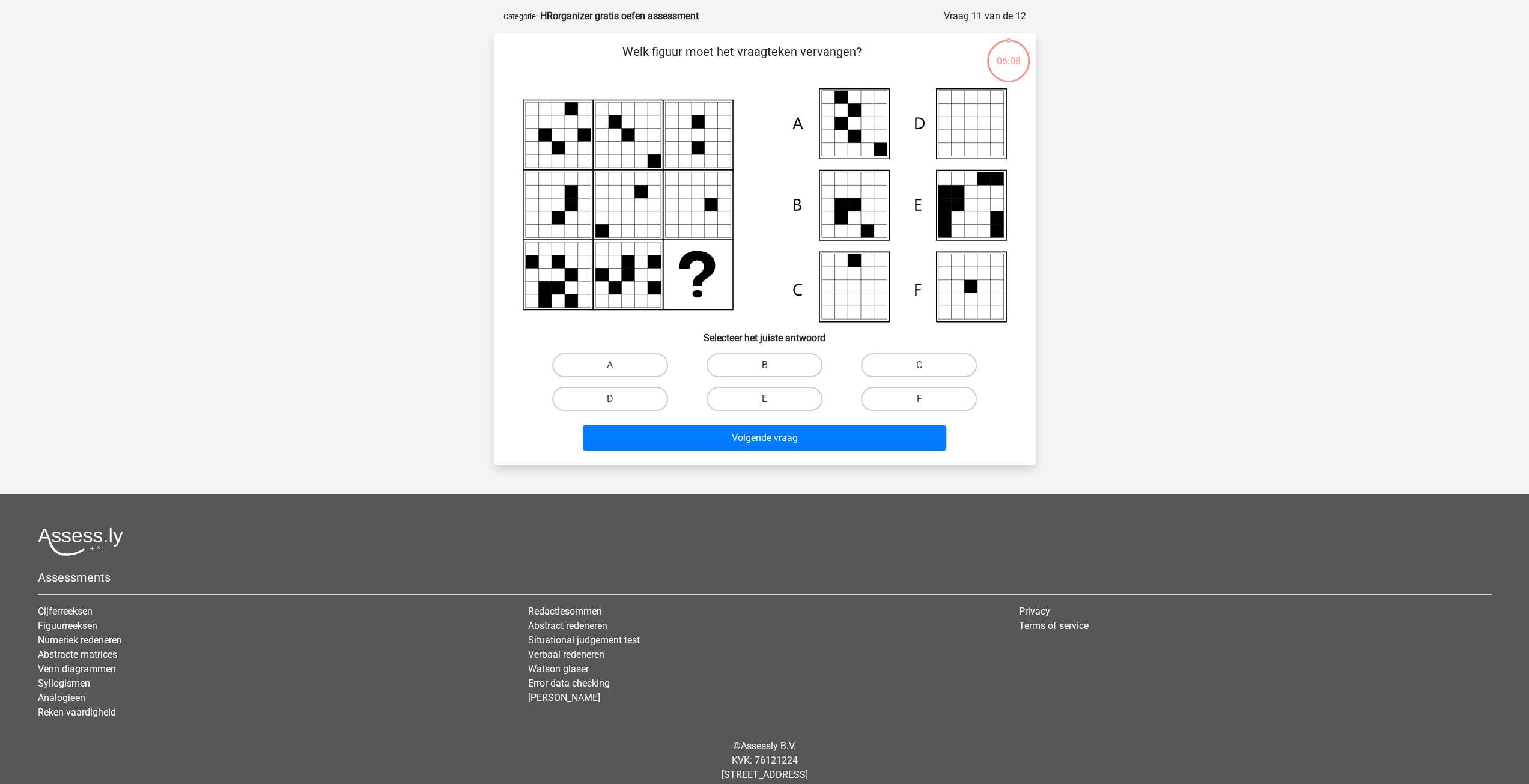
scroll to position [60, 0]
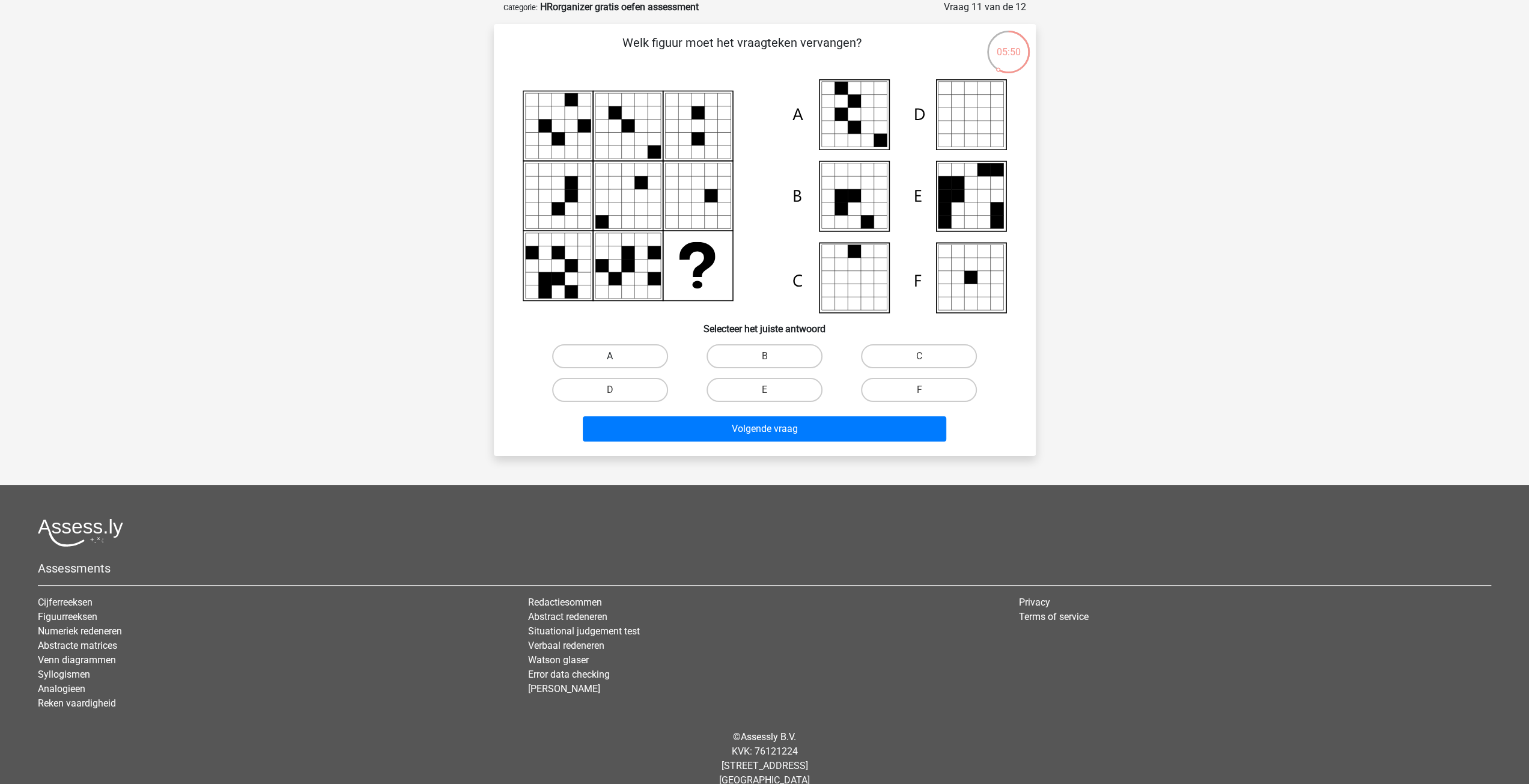
click at [596, 354] on label "A" at bounding box center [610, 356] width 116 height 24
click at [610, 356] on input "A" at bounding box center [614, 360] width 8 height 8
radio input "true"
click at [737, 420] on button "Volgende vraag" at bounding box center [765, 429] width 364 height 25
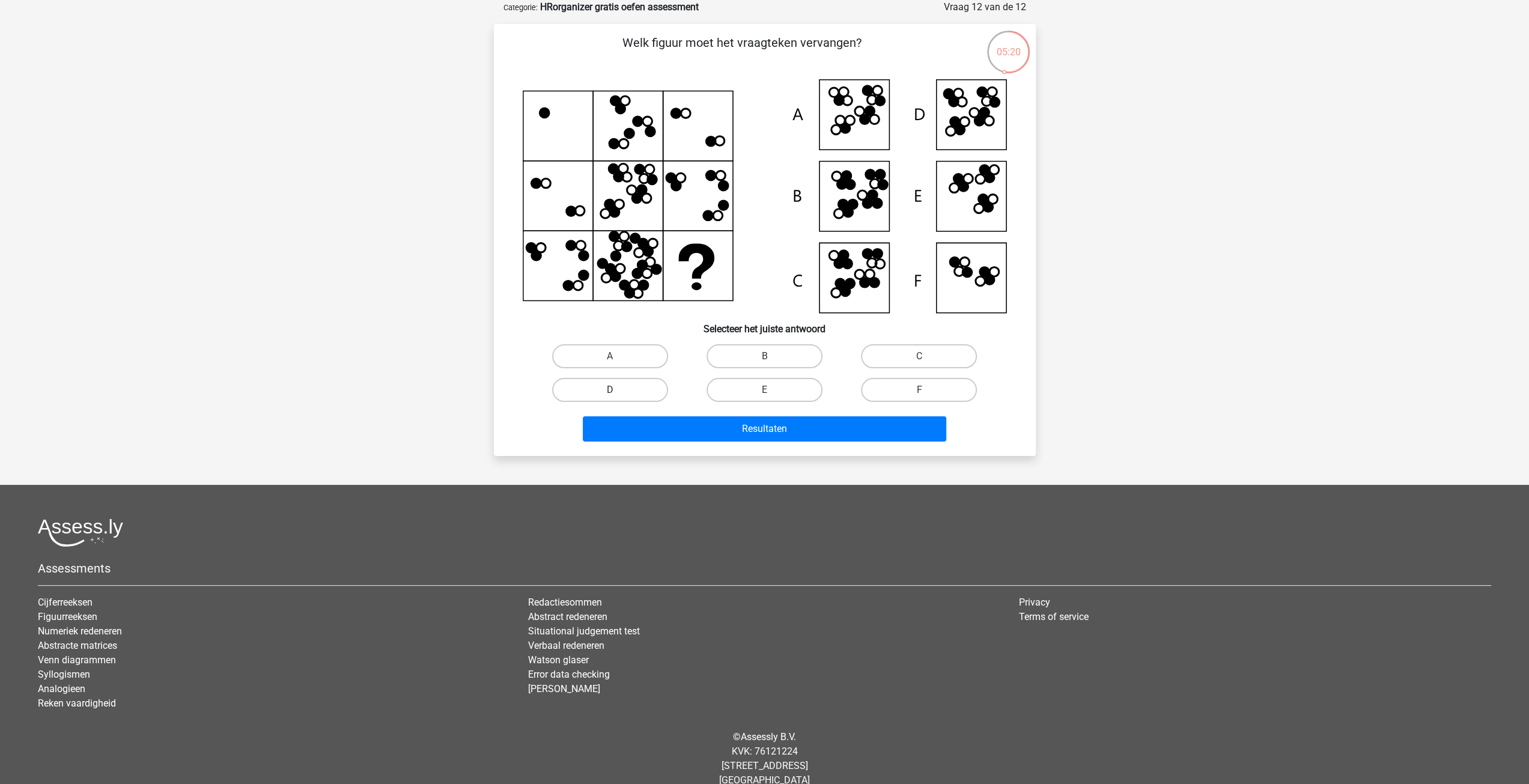
drag, startPoint x: 601, startPoint y: 356, endPoint x: 634, endPoint y: 396, distance: 51.9
click at [602, 356] on label "A" at bounding box center [610, 356] width 116 height 24
click at [610, 356] on input "A" at bounding box center [614, 360] width 8 height 8
radio input "true"
click at [732, 436] on button "Resultaten" at bounding box center [765, 429] width 364 height 25
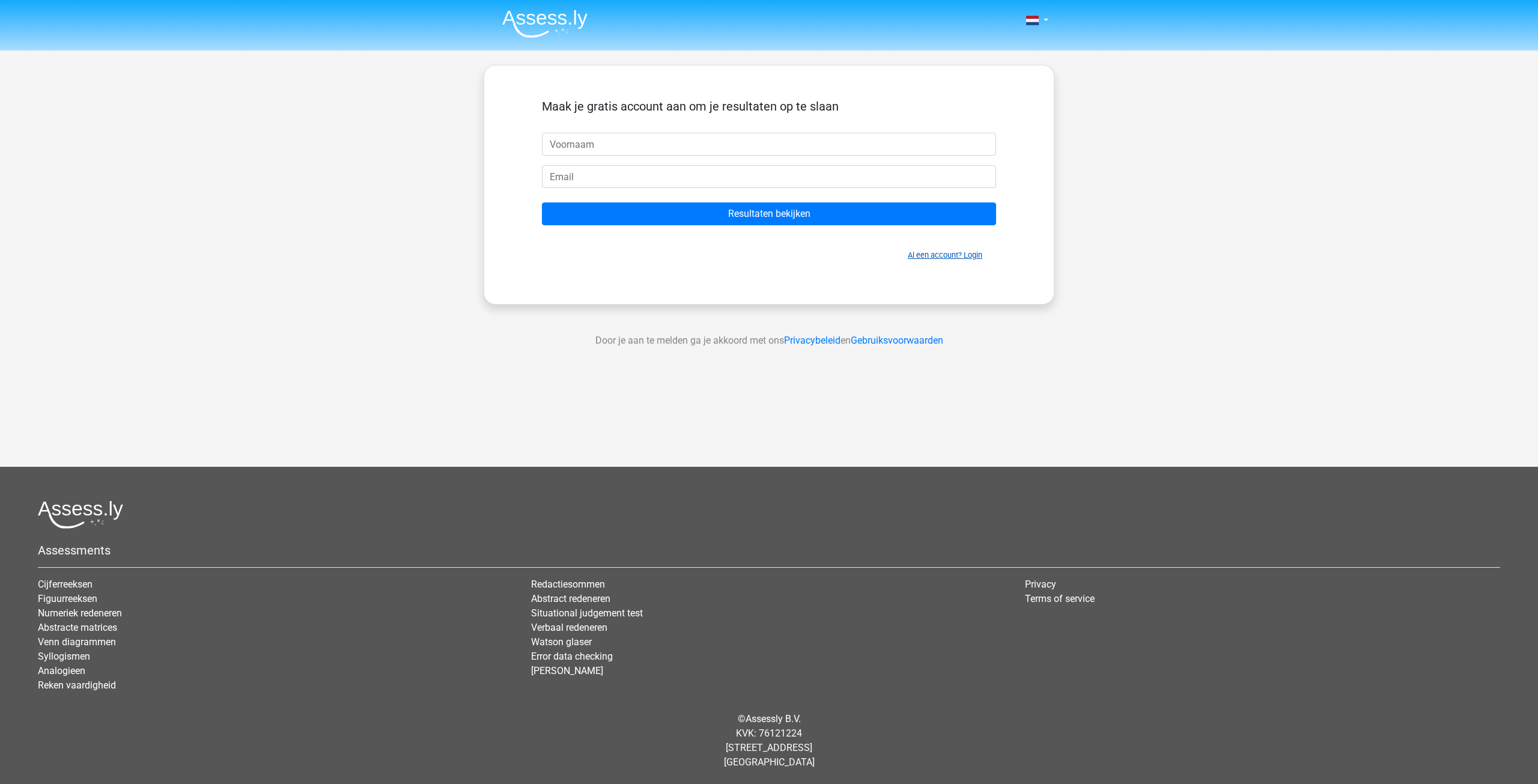
click at [931, 256] on link "Al een account? Login" at bounding box center [945, 255] width 74 height 9
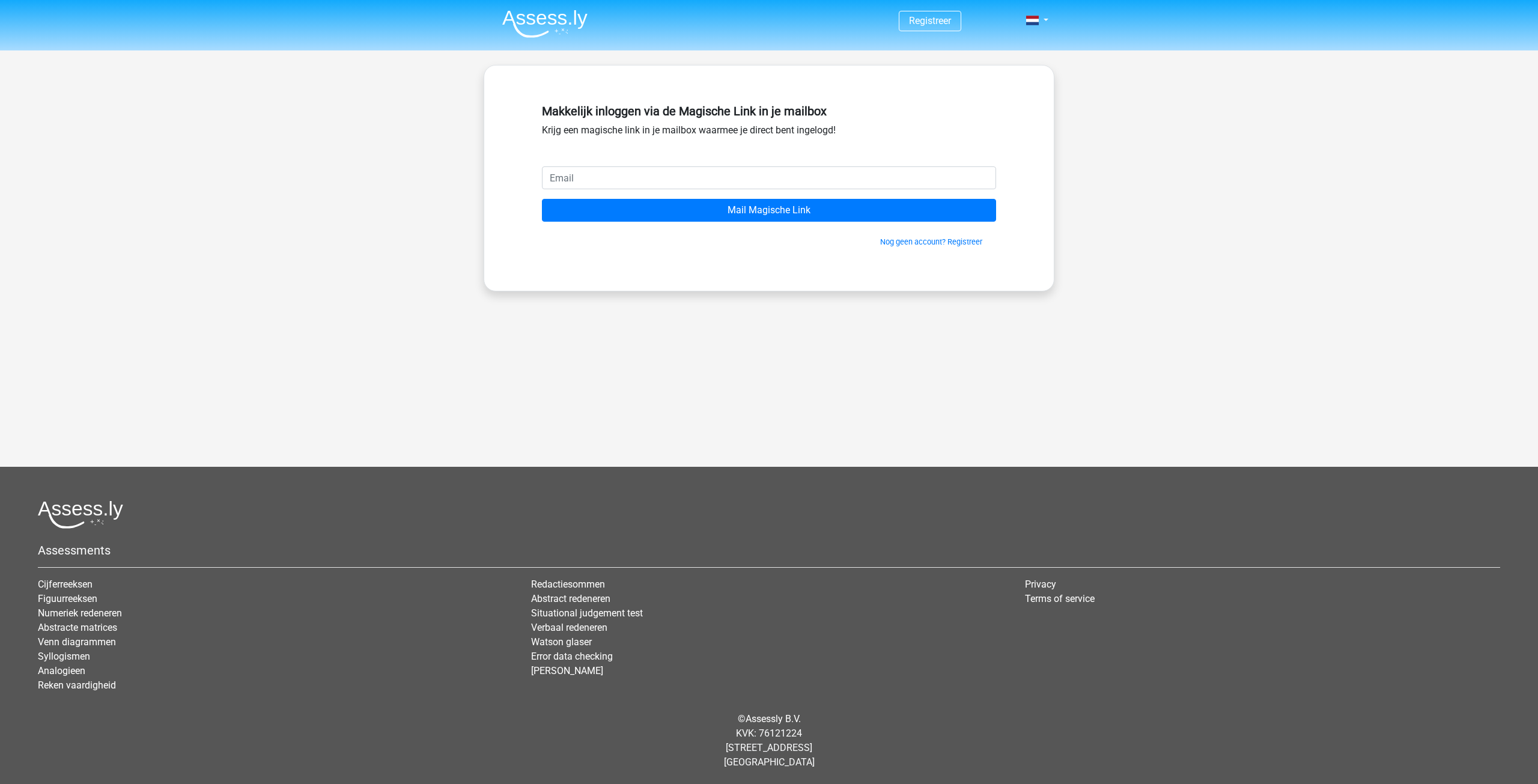
click at [583, 172] on input "email" at bounding box center [769, 178] width 455 height 23
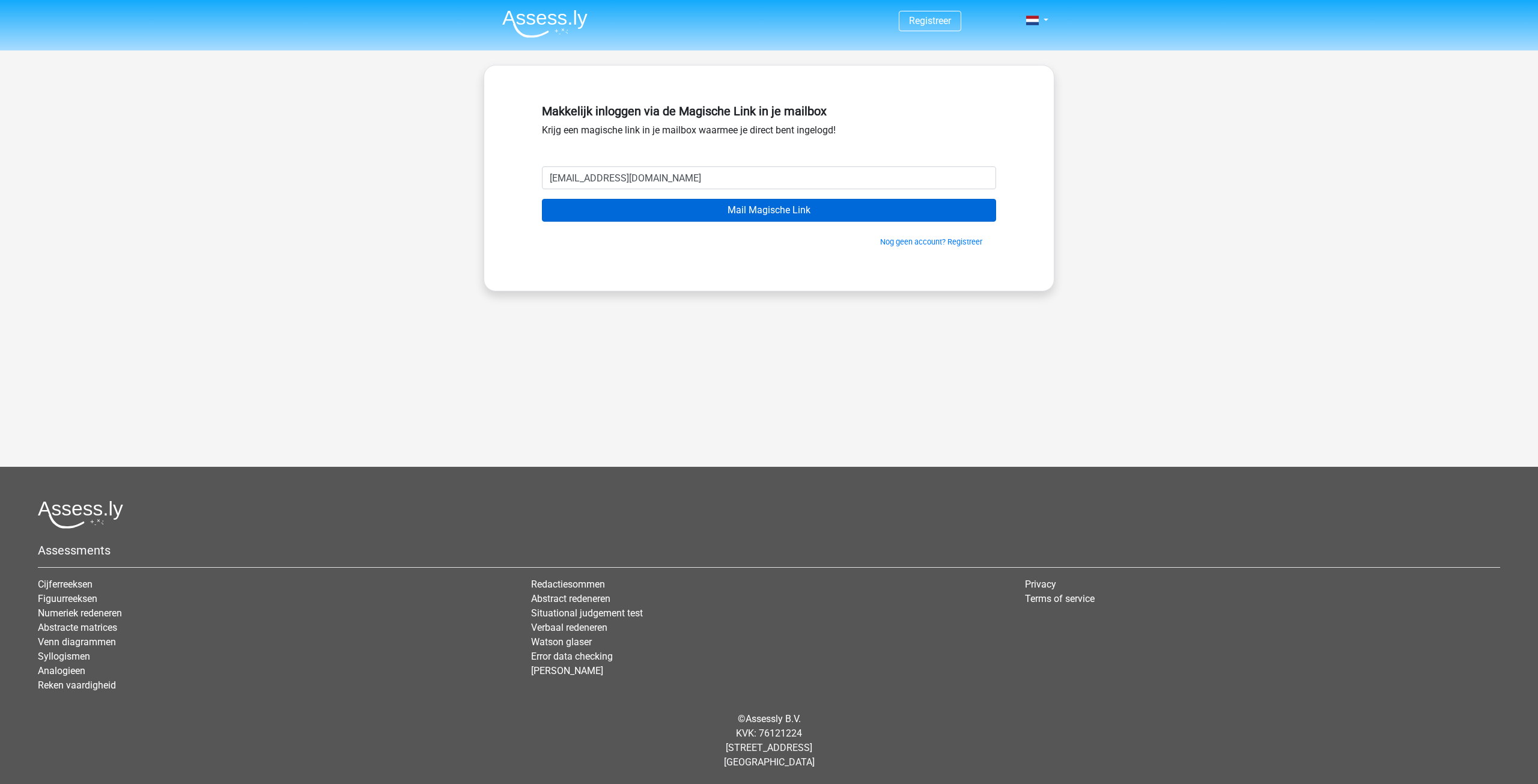
type input "nen@netlands.com"
click at [756, 212] on input "Mail Magische Link" at bounding box center [769, 211] width 455 height 23
